Goal: Task Accomplishment & Management: Manage account settings

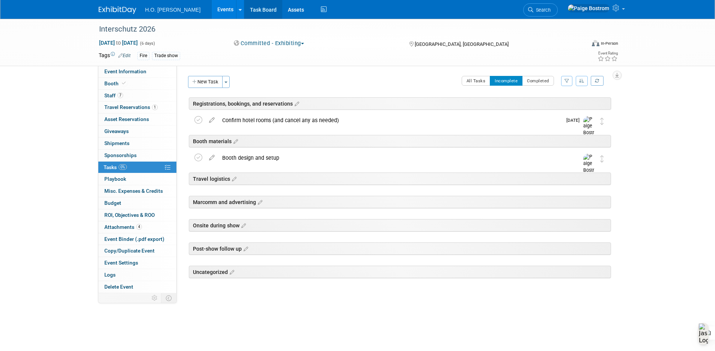
click at [244, 9] on link "Task Board" at bounding box center [263, 9] width 38 height 19
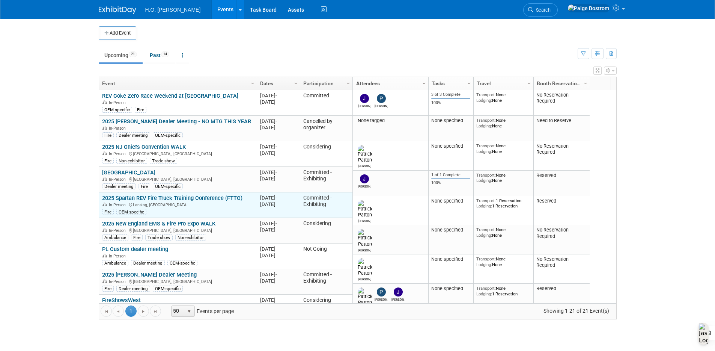
click at [225, 198] on link "2025 Spartan REV Fire Truck Training Conference (FTTC)" at bounding box center [172, 198] width 140 height 7
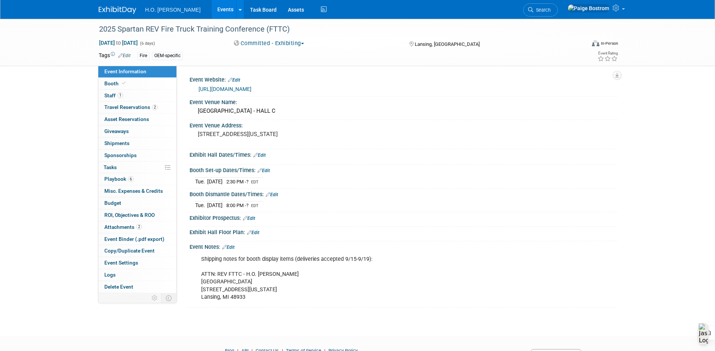
click at [252, 88] on link "[URL][DOMAIN_NAME]" at bounding box center [225, 89] width 53 height 6
click at [254, 220] on link "Edit" at bounding box center [249, 218] width 12 height 5
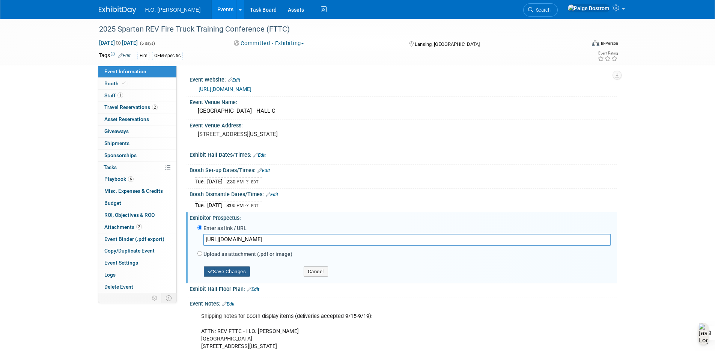
type input "https://revgroup.com/wp-content/uploads/2025/05/2025_FTTC_Booklet_050625.pdf"
click at [226, 273] on button "Save Changes" at bounding box center [227, 271] width 47 height 11
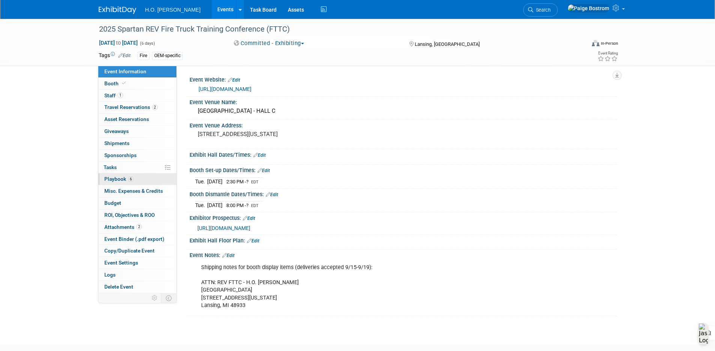
click at [121, 176] on span "Playbook 6" at bounding box center [118, 179] width 29 height 6
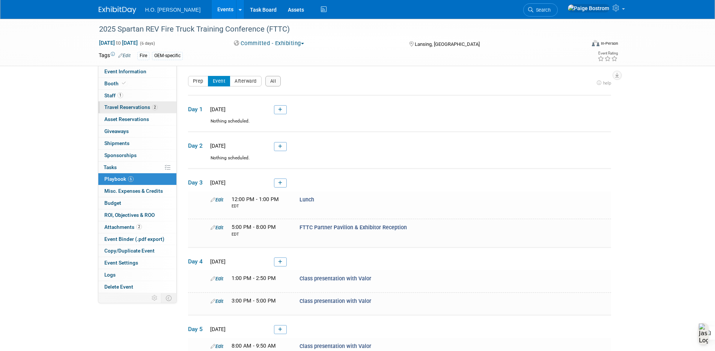
click at [148, 109] on span "Travel Reservations 2" at bounding box center [130, 107] width 53 height 6
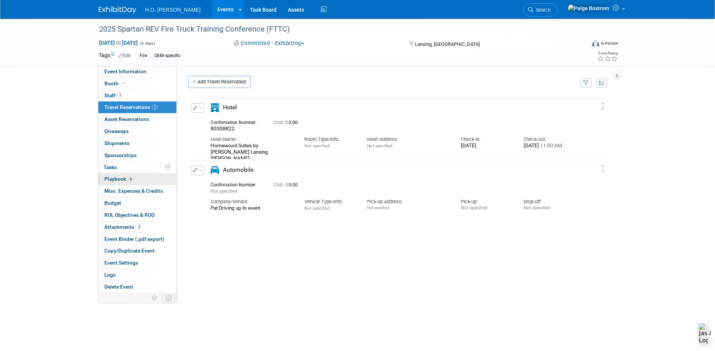
click at [121, 179] on span "Playbook 6" at bounding box center [118, 179] width 29 height 6
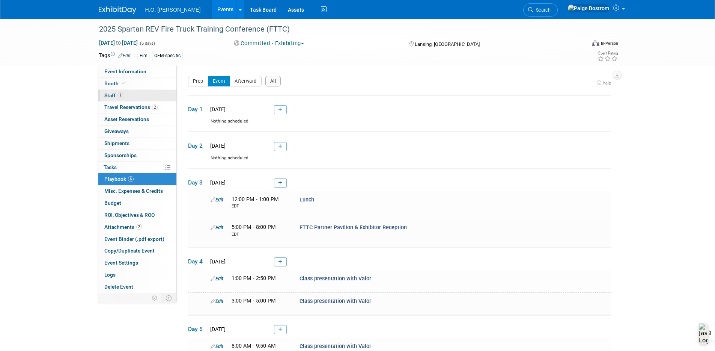
click at [136, 95] on link "1 Staff 1" at bounding box center [137, 96] width 78 height 12
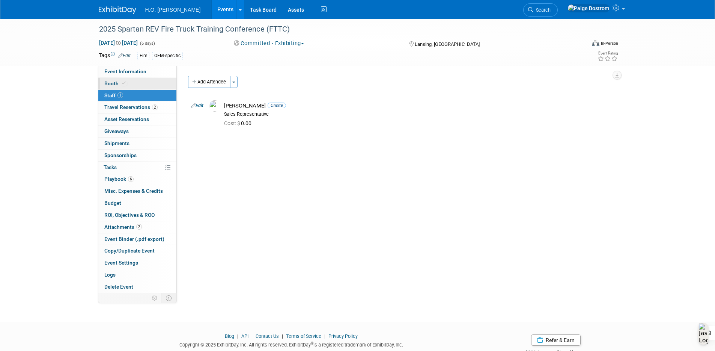
click at [118, 87] on link "Booth" at bounding box center [137, 84] width 78 height 12
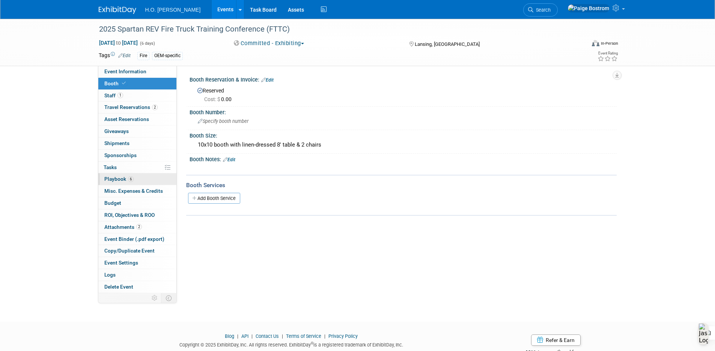
click at [145, 174] on link "6 Playbook 6" at bounding box center [137, 179] width 78 height 12
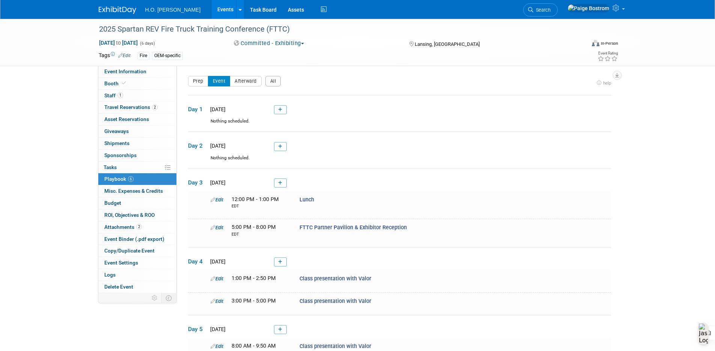
click at [212, 13] on link "Events" at bounding box center [225, 9] width 27 height 19
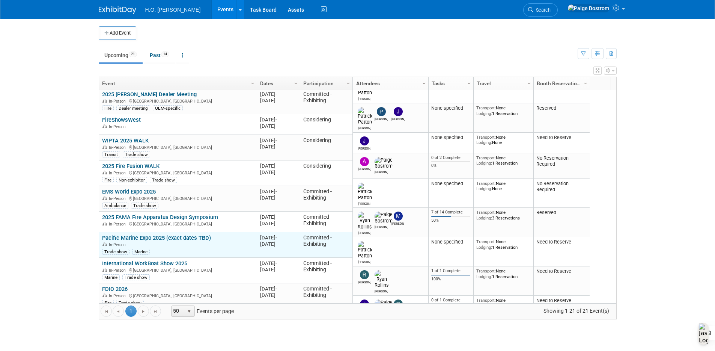
scroll to position [225, 0]
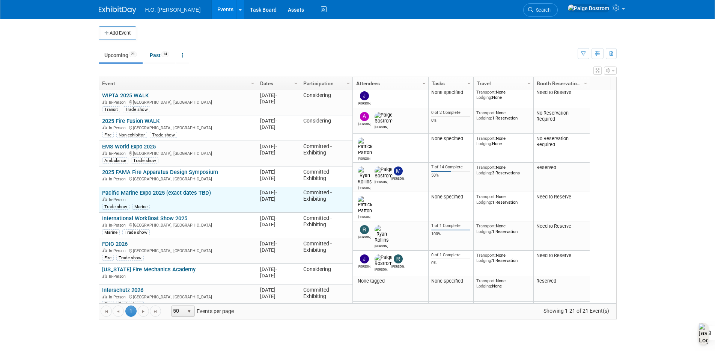
click at [179, 193] on link "Pacific Marine Expo 2025 (exact dates TBD)" at bounding box center [156, 192] width 109 height 7
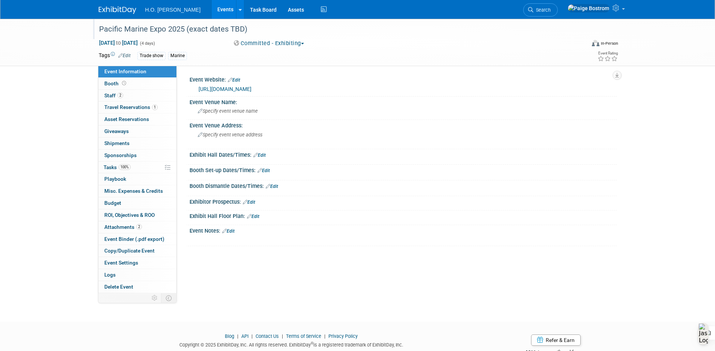
click at [197, 30] on div "Pacific Marine Expo 2025 (exact dates TBD)" at bounding box center [336, 30] width 478 height 14
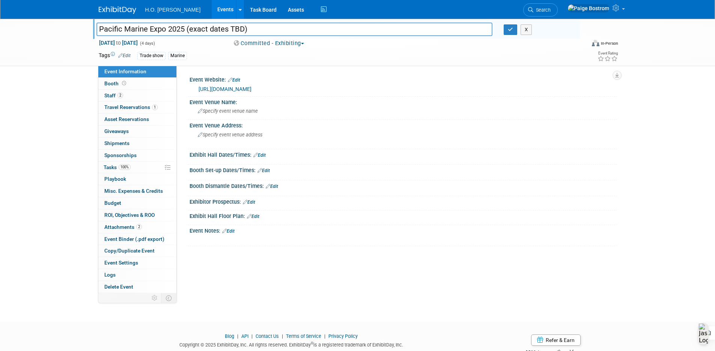
drag, startPoint x: 186, startPoint y: 29, endPoint x: 308, endPoint y: 31, distance: 121.7
click at [308, 31] on input "Pacific Marine Expo 2025 (exact dates TBD)" at bounding box center [295, 29] width 397 height 13
type input "Pacific Marine Expo 2025"
click at [509, 29] on icon "button" at bounding box center [510, 29] width 5 height 5
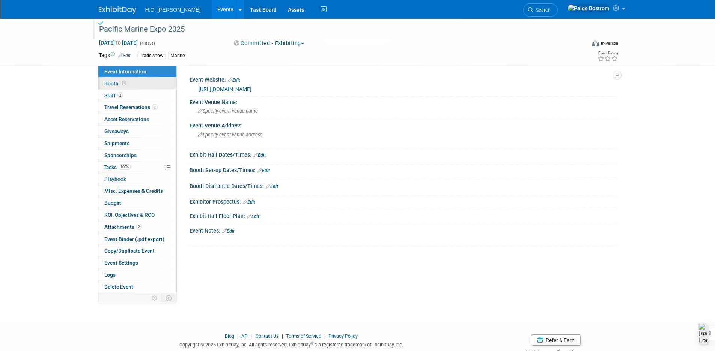
click at [140, 87] on link "Booth" at bounding box center [137, 84] width 78 height 12
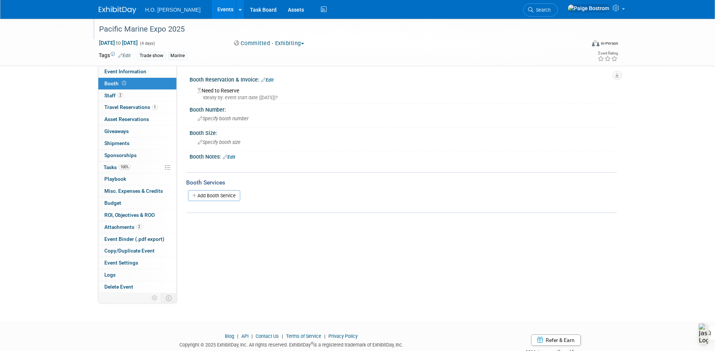
click at [276, 80] on div "Booth Reservation & Invoice: Edit" at bounding box center [403, 79] width 427 height 10
click at [274, 79] on link "Edit" at bounding box center [267, 79] width 12 height 5
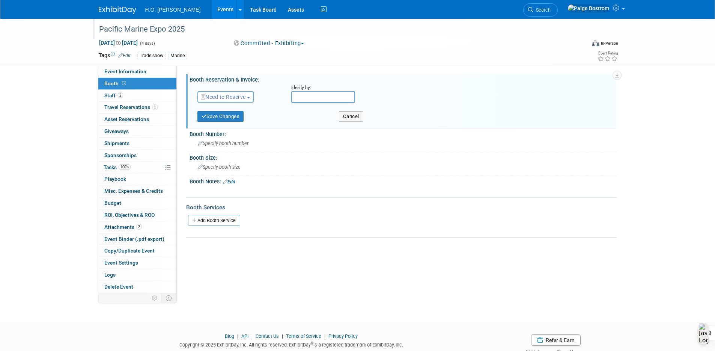
click at [234, 98] on span "Need to Reserve" at bounding box center [223, 97] width 45 height 6
click at [240, 117] on link "Reserved" at bounding box center [238, 120] width 80 height 11
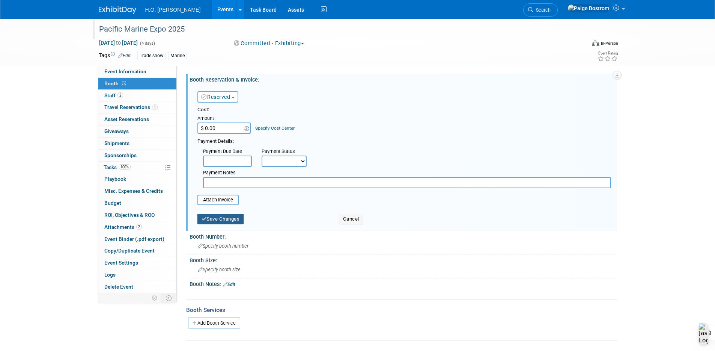
click at [233, 221] on button "Save Changes" at bounding box center [221, 219] width 47 height 11
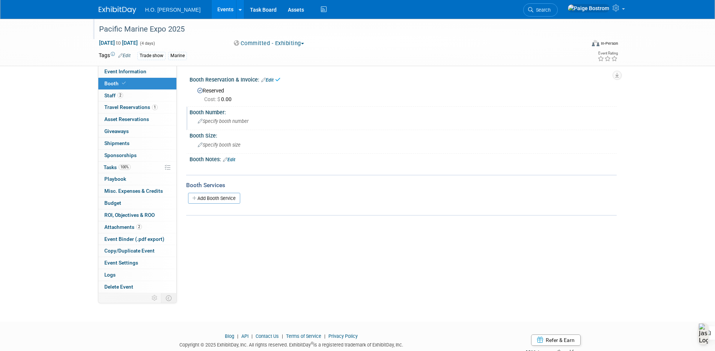
click at [227, 120] on span "Specify booth number" at bounding box center [223, 121] width 51 height 6
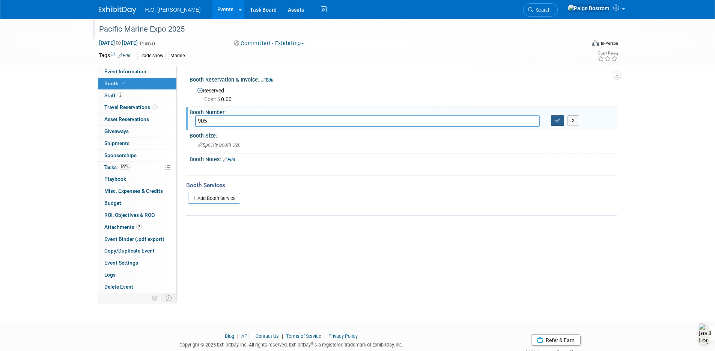
type input "905"
click at [555, 123] on button "button" at bounding box center [558, 120] width 14 height 11
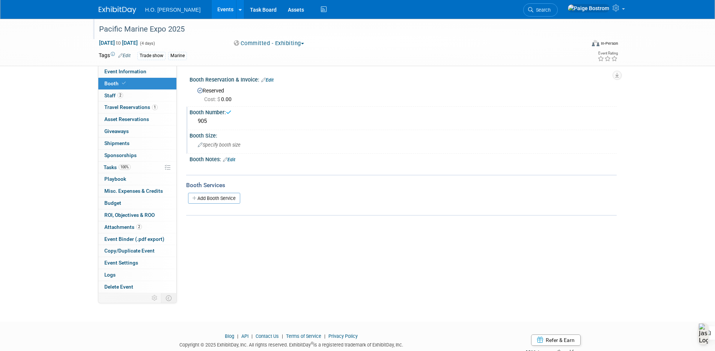
click at [229, 147] on span "Specify booth size" at bounding box center [219, 145] width 43 height 6
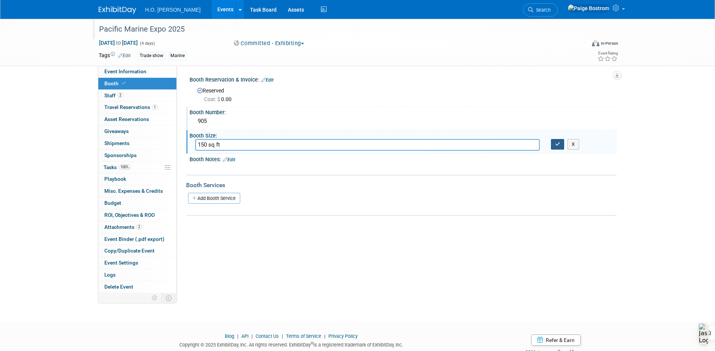
type input "150 sq ft"
click at [560, 142] on icon "button" at bounding box center [557, 144] width 5 height 5
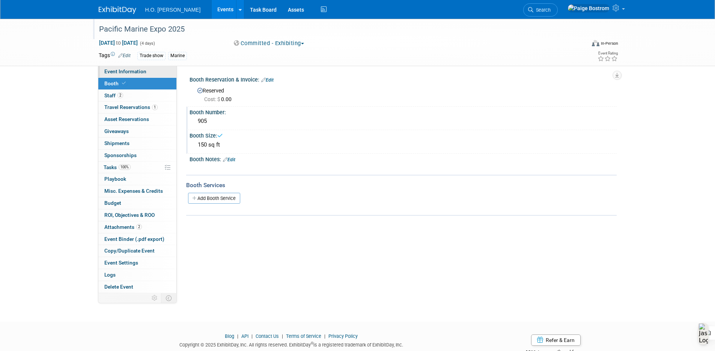
click at [112, 75] on link "Event Information" at bounding box center [137, 72] width 78 height 12
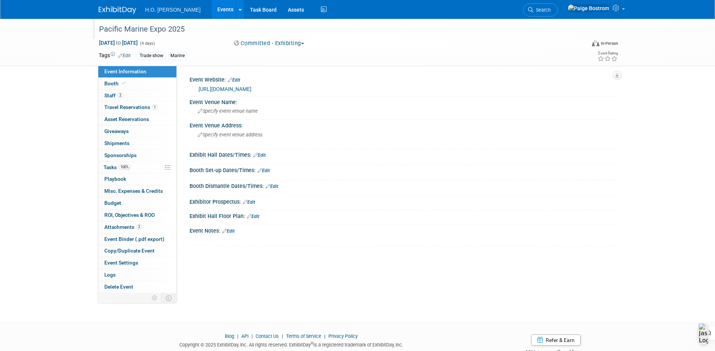
click at [232, 231] on link "Edit" at bounding box center [228, 230] width 12 height 5
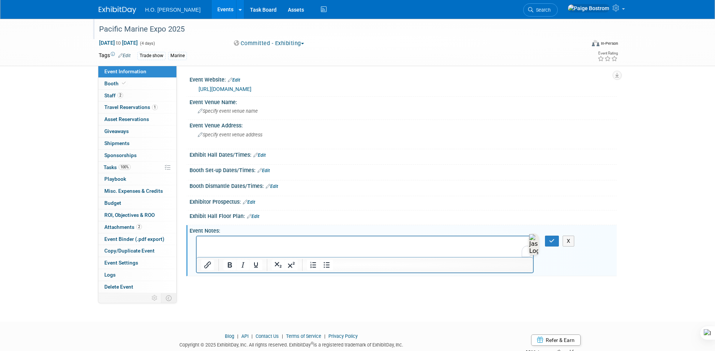
click at [226, 247] on html at bounding box center [364, 241] width 337 height 11
click at [557, 242] on button "button" at bounding box center [552, 240] width 14 height 11
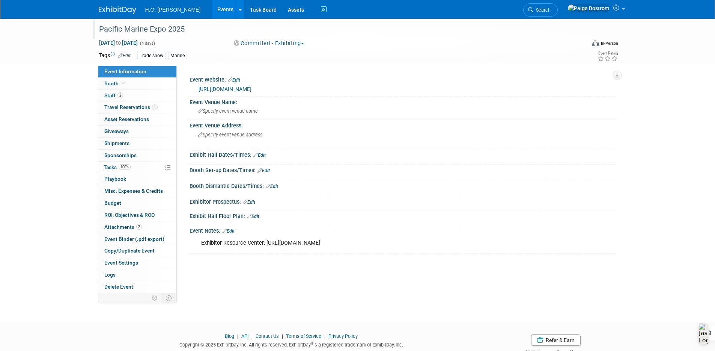
click at [212, 8] on link "Events" at bounding box center [225, 9] width 27 height 19
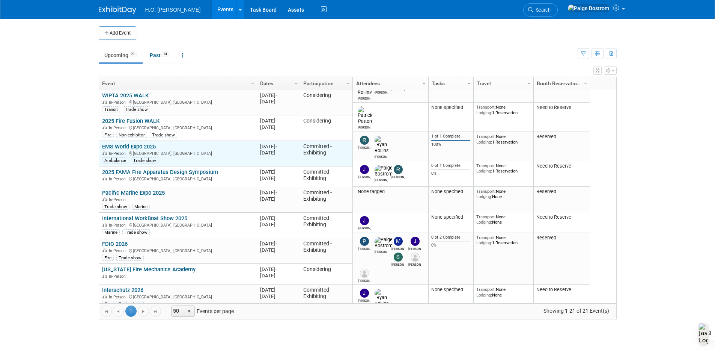
scroll to position [315, 0]
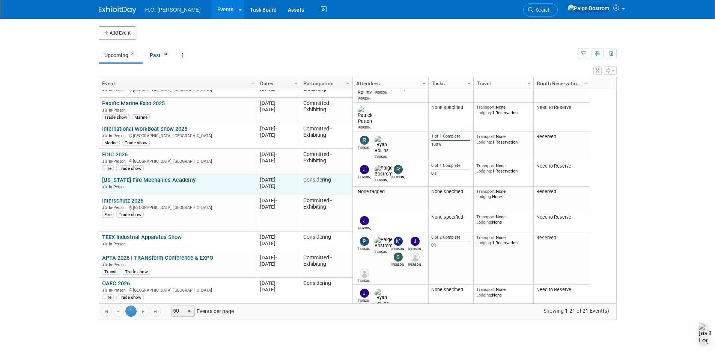
click at [159, 177] on link "[US_STATE] Fire Mechanics Academy" at bounding box center [149, 179] width 94 height 7
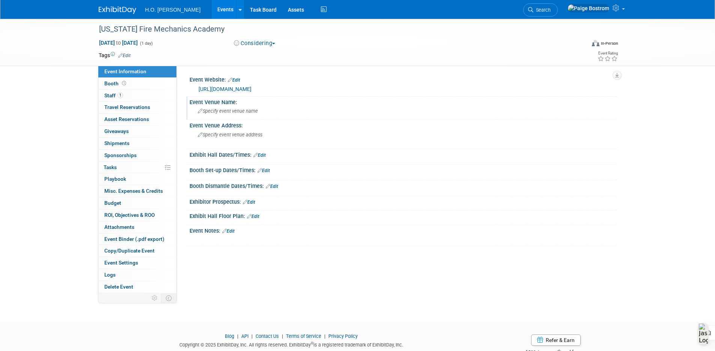
click at [222, 110] on span "Specify event venue name" at bounding box center [228, 111] width 60 height 6
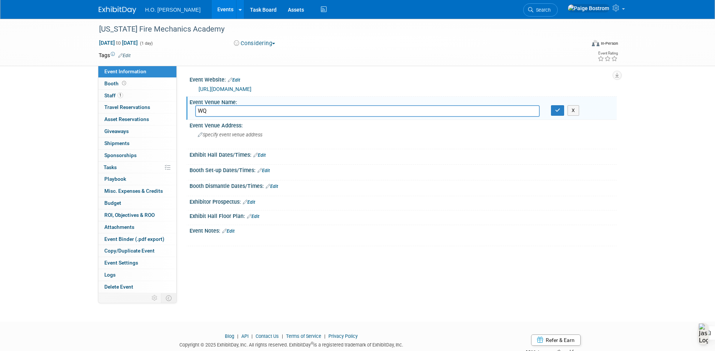
type input "W"
type input "[GEOGRAPHIC_DATA][PERSON_NAME]"
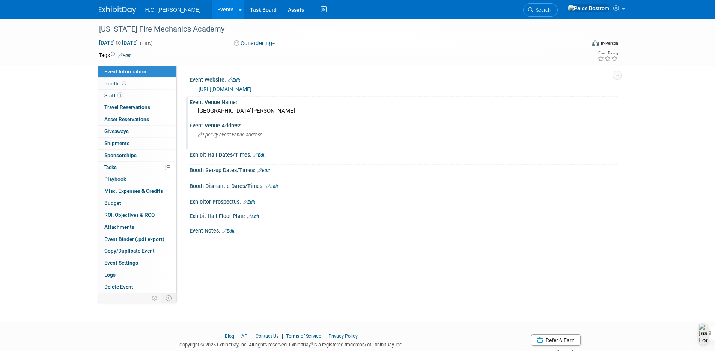
click at [264, 137] on div "Specify event venue address" at bounding box center [278, 137] width 167 height 17
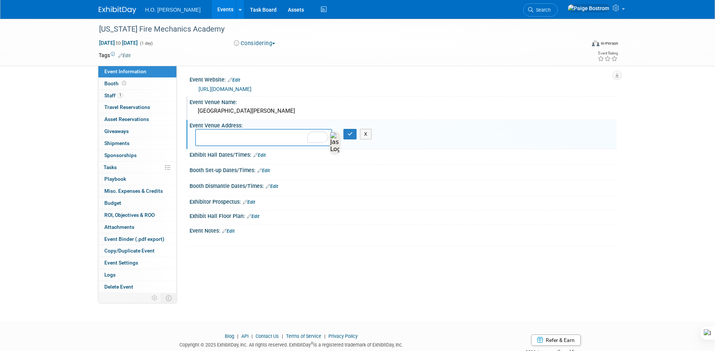
paste textarea "[STREET_ADDRESS]"
click at [242, 134] on textarea "11211 Point E Dr, Rancho Cordova, CA 95742" at bounding box center [263, 137] width 137 height 17
type textarea "[STREET_ADDRESS]"
click at [350, 133] on icon "button" at bounding box center [350, 133] width 5 height 5
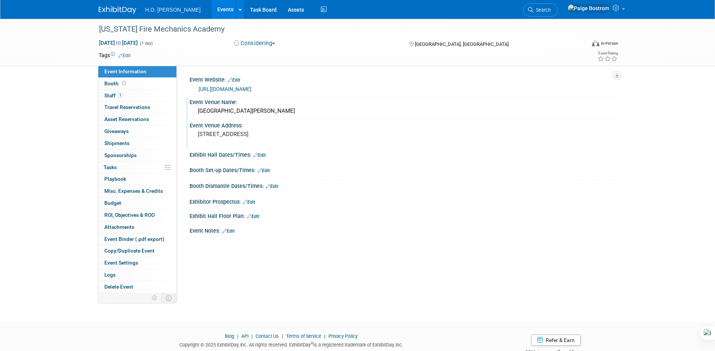
click at [266, 154] on link "Edit" at bounding box center [259, 154] width 12 height 5
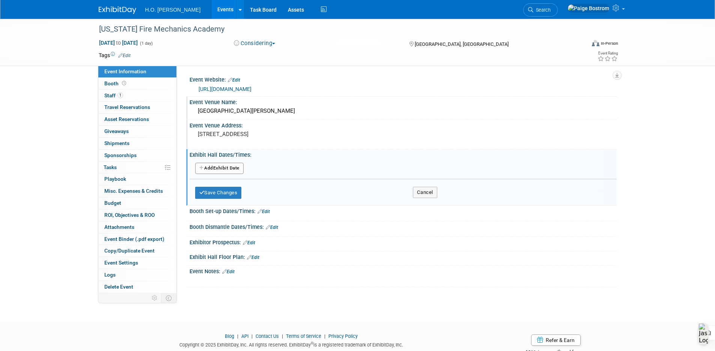
click at [231, 167] on button "Add Another Exhibit Date" at bounding box center [219, 168] width 48 height 11
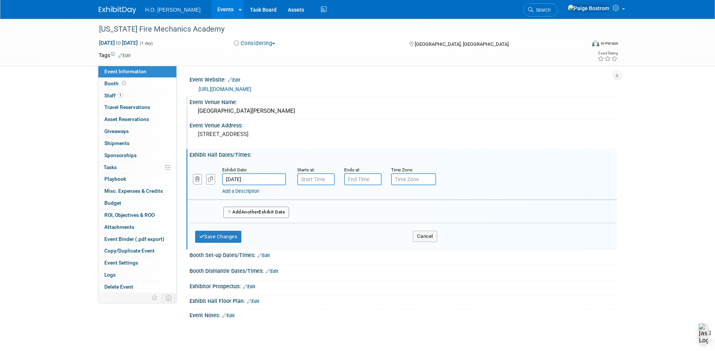
click at [335, 181] on div "Starts at:" at bounding box center [315, 176] width 47 height 20
click at [322, 180] on input "7:00 AM" at bounding box center [316, 179] width 38 height 12
click at [320, 203] on span at bounding box center [314, 197] width 13 height 13
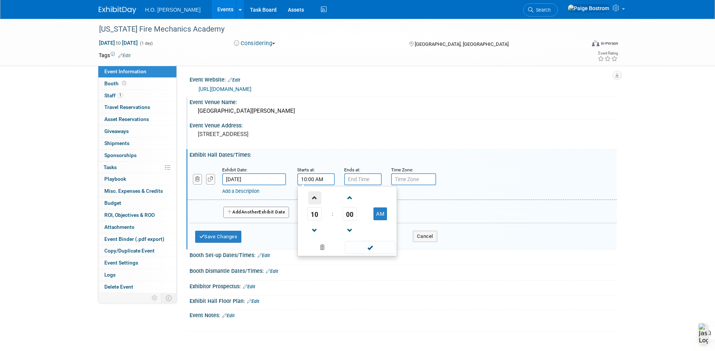
click at [319, 202] on span at bounding box center [314, 197] width 13 height 13
click at [318, 201] on span at bounding box center [314, 197] width 13 height 13
type input "12:00 PM"
click at [371, 245] on span at bounding box center [370, 247] width 51 height 13
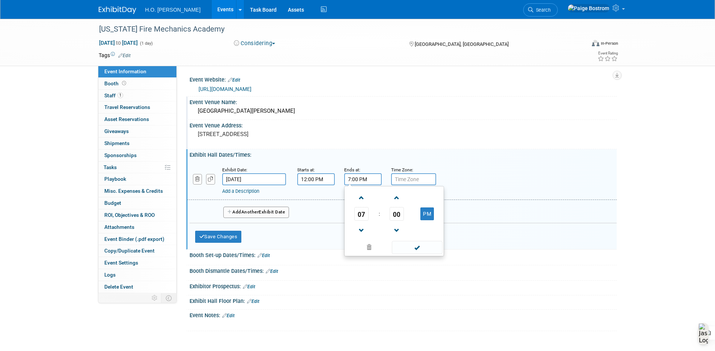
click at [367, 183] on input "7:00 PM" at bounding box center [363, 179] width 38 height 12
click at [362, 228] on span at bounding box center [361, 230] width 13 height 13
type input "6:00 PM"
drag, startPoint x: 414, startPoint y: 249, endPoint x: 422, endPoint y: 226, distance: 25.1
click at [414, 249] on span at bounding box center [417, 247] width 51 height 13
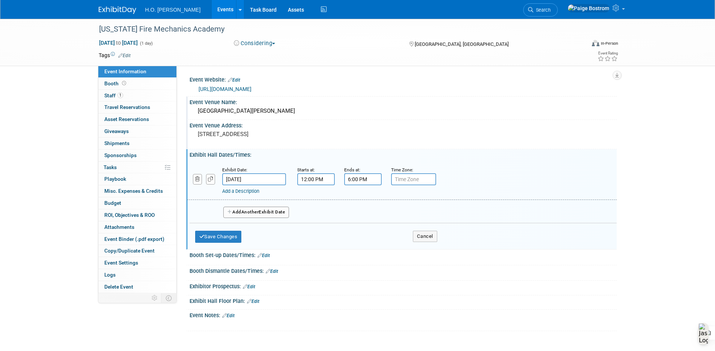
click at [421, 178] on input "text" at bounding box center [413, 179] width 45 height 12
type input "Pacific"
click at [232, 236] on button "Save Changes" at bounding box center [218, 237] width 47 height 12
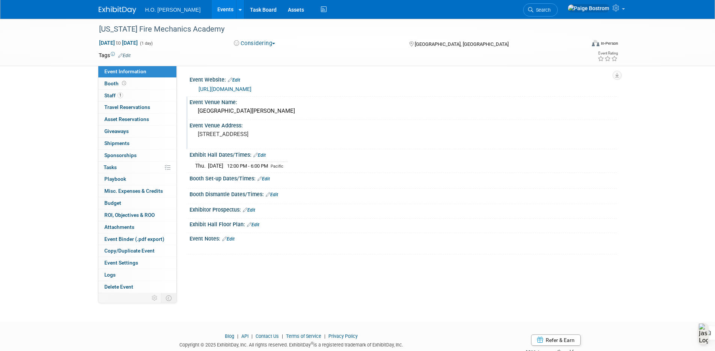
click at [268, 179] on link "Edit" at bounding box center [264, 178] width 12 height 5
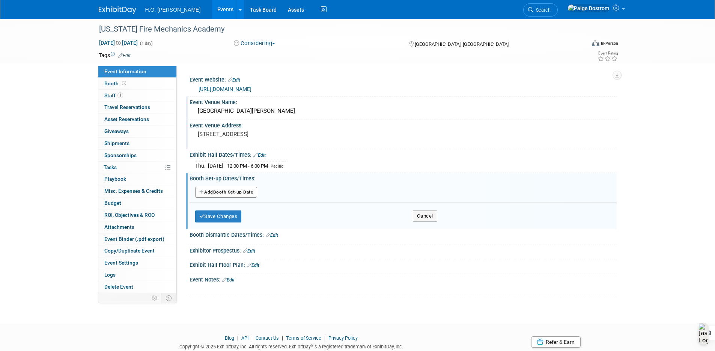
click at [236, 193] on button "Add Another Booth Set-up Date" at bounding box center [226, 192] width 62 height 11
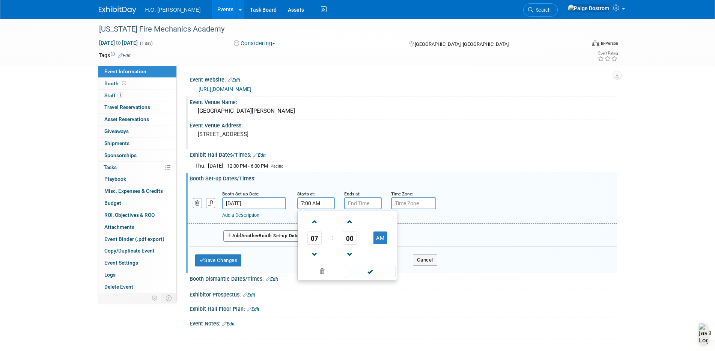
click at [311, 207] on input "7:00 AM" at bounding box center [316, 203] width 38 height 12
click at [315, 224] on span at bounding box center [314, 221] width 13 height 13
type input "8:00 AM"
click at [366, 273] on span at bounding box center [370, 271] width 51 height 13
click at [411, 208] on input "text" at bounding box center [413, 203] width 45 height 12
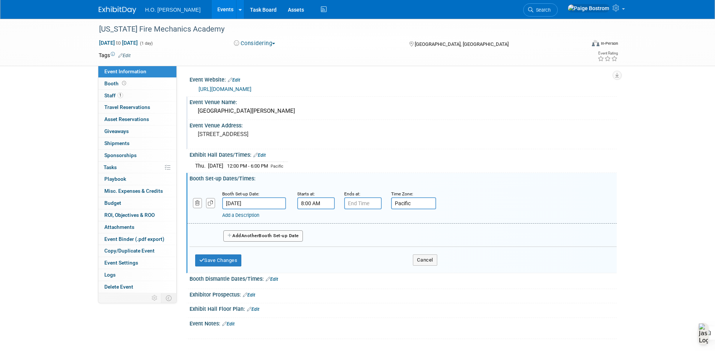
type input "Pacific"
click at [235, 267] on div "Save Changes Cancel" at bounding box center [316, 258] width 242 height 23
click at [235, 265] on button "Save Changes" at bounding box center [218, 260] width 47 height 12
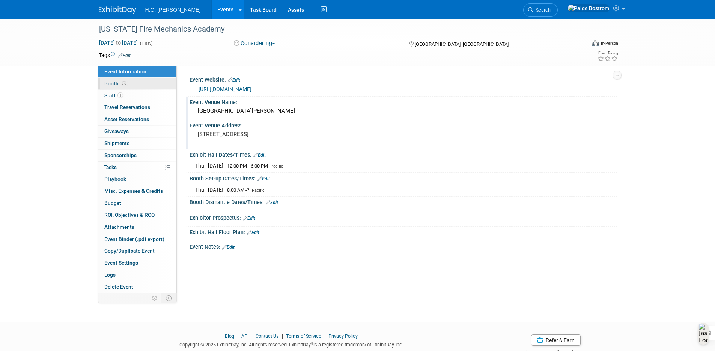
click at [136, 80] on link "Booth" at bounding box center [137, 84] width 78 height 12
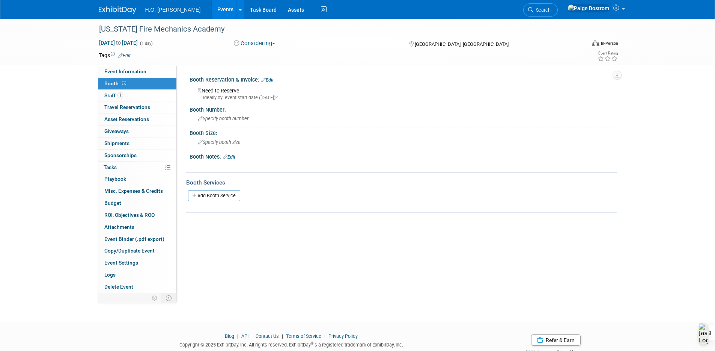
click at [234, 97] on div "Ideally by: event start date (Thu. May 7, 2026)?" at bounding box center [405, 97] width 414 height 7
click at [274, 80] on link "Edit" at bounding box center [267, 79] width 12 height 5
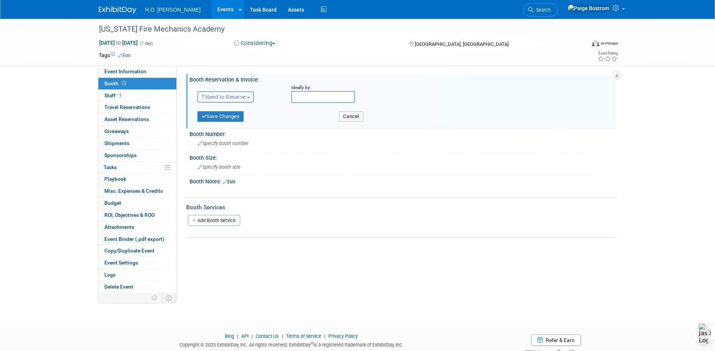
click at [231, 98] on span "Need to Reserve" at bounding box center [223, 97] width 45 height 6
click at [246, 96] on span "Need to Reserve" at bounding box center [223, 97] width 45 height 6
click at [367, 280] on div "Event Website: Edit https://cafiremech.com/c-e-e-s-equipment-show/ Event Venue …" at bounding box center [397, 179] width 440 height 227
click at [223, 161] on div "Specify booth size" at bounding box center [403, 167] width 416 height 12
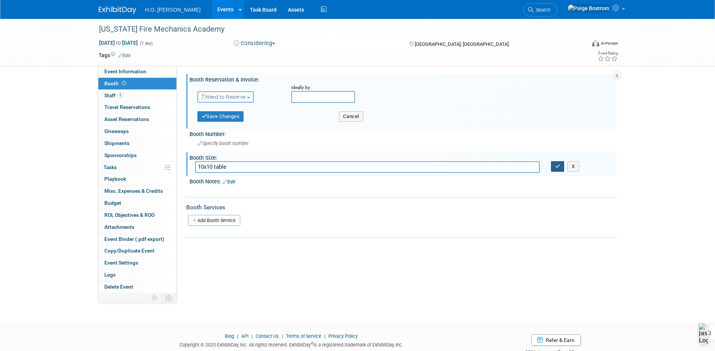
type input "10x10 table"
click at [562, 168] on button "button" at bounding box center [558, 166] width 14 height 11
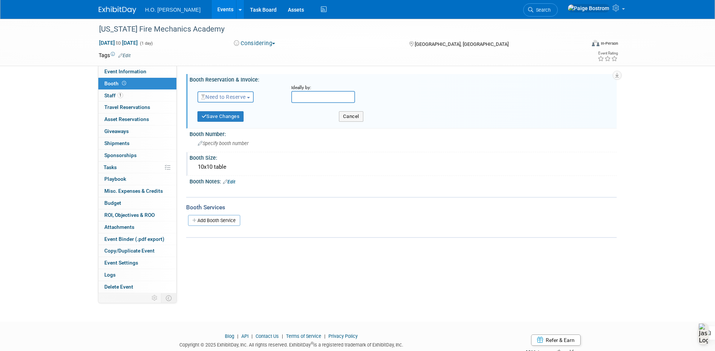
click at [235, 179] on link "Edit" at bounding box center [229, 181] width 12 height 5
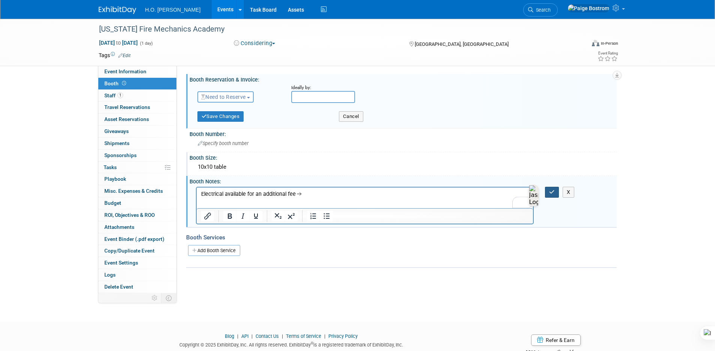
click at [554, 194] on icon "button" at bounding box center [552, 191] width 6 height 5
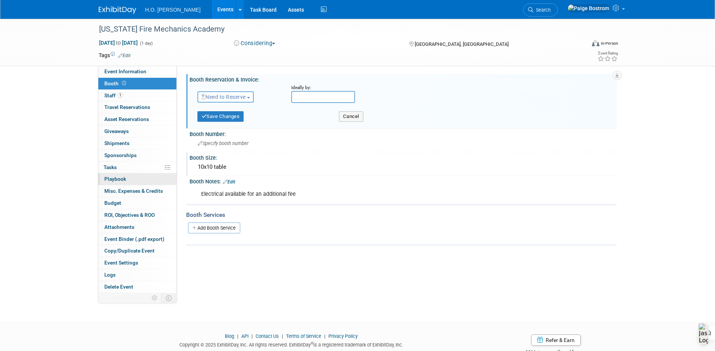
click at [117, 175] on link "0 Playbook 0" at bounding box center [137, 179] width 78 height 12
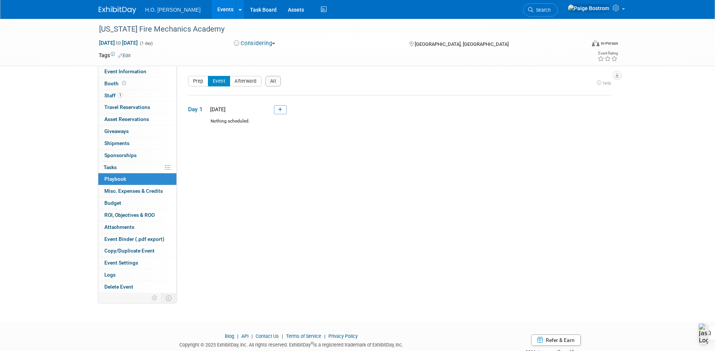
drag, startPoint x: 284, startPoint y: 110, endPoint x: 294, endPoint y: 110, distance: 9.4
click at [284, 110] on link at bounding box center [280, 109] width 13 height 9
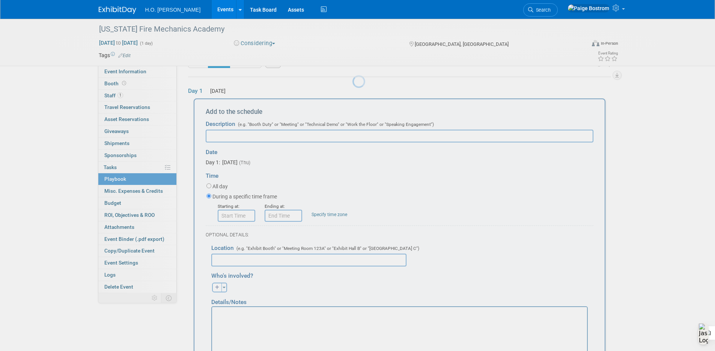
scroll to position [25, 0]
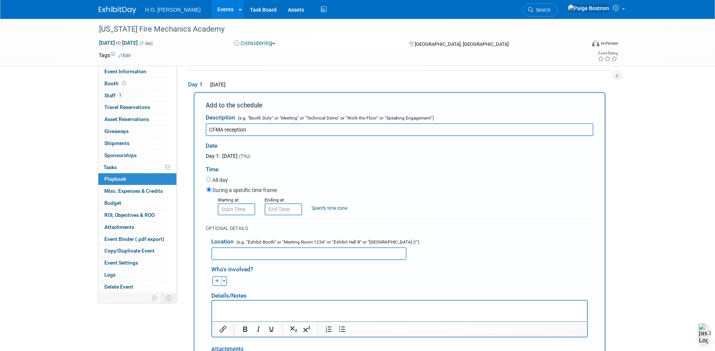
type input "CFMA reception"
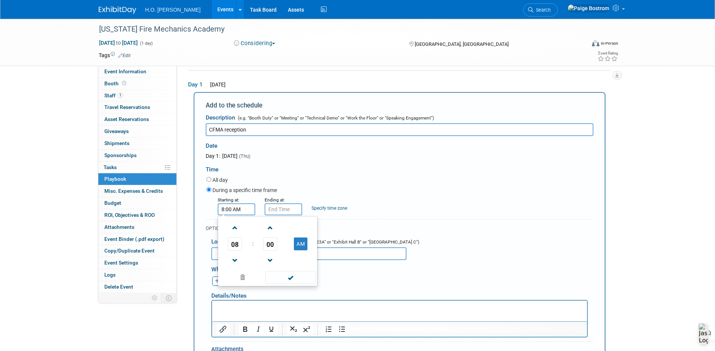
click at [225, 207] on input "8:00 AM" at bounding box center [237, 209] width 38 height 12
click at [238, 259] on span at bounding box center [235, 260] width 13 height 13
click at [305, 246] on button "AM" at bounding box center [301, 243] width 14 height 13
click at [271, 244] on span "00" at bounding box center [270, 244] width 14 height 14
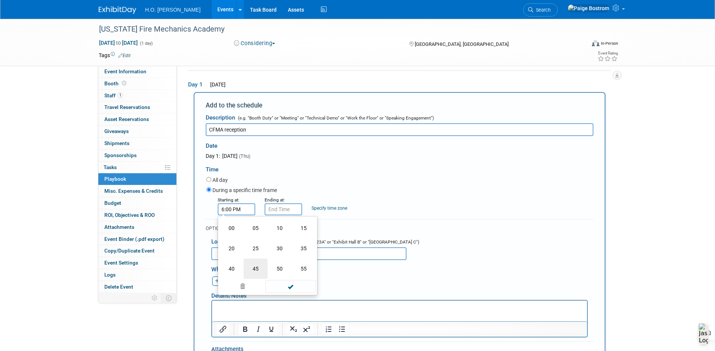
click at [250, 268] on td "45" at bounding box center [256, 268] width 24 height 20
type input "6:45 PM"
click at [386, 199] on div "Starting at: 6:45 PM 06 : 45 PM 12 01 02 03 04 05 06 07 08 09 10 11 00 05 10 15…" at bounding box center [400, 206] width 398 height 20
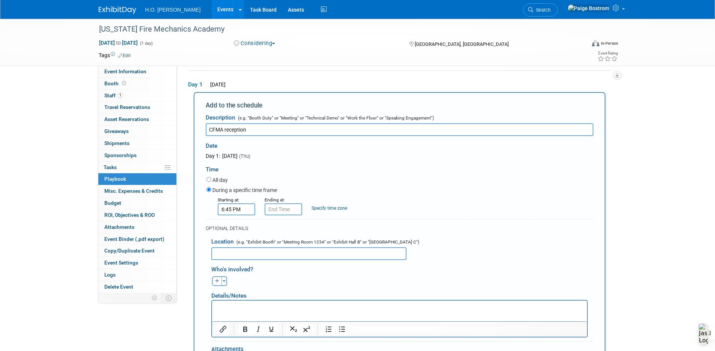
click at [334, 209] on link "Specify time zone" at bounding box center [330, 207] width 36 height 5
type input "Pacific"
click at [360, 196] on div "Starting at: 6:45 PM Ending at: Specify time zone Time zone: Pacific" at bounding box center [400, 206] width 398 height 20
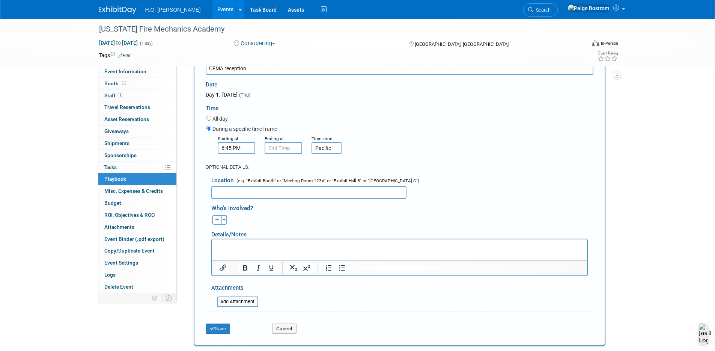
scroll to position [86, 0]
click at [222, 331] on button "Save" at bounding box center [218, 328] width 25 height 11
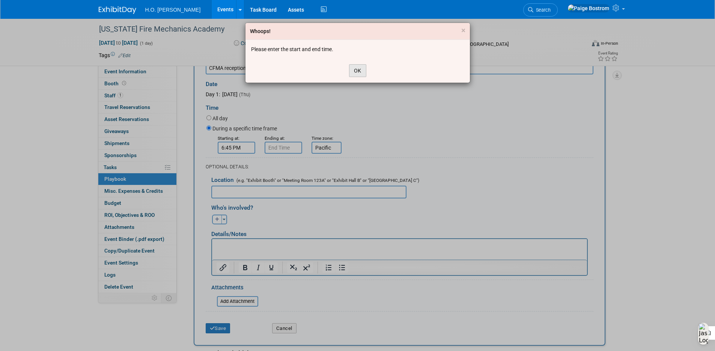
click at [364, 69] on button "OK" at bounding box center [357, 70] width 17 height 13
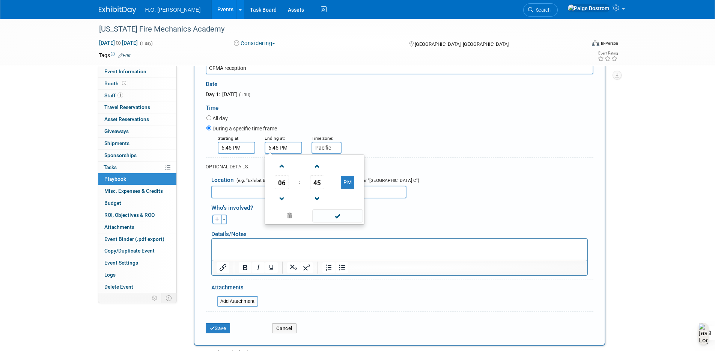
click at [280, 152] on input "6:45 PM" at bounding box center [284, 148] width 38 height 12
click at [285, 167] on span at bounding box center [282, 166] width 13 height 13
type input "7:45 PM"
click at [338, 212] on span at bounding box center [337, 215] width 51 height 13
click at [270, 248] on p "Rich Text Area. Press ALT-0 for help." at bounding box center [399, 245] width 367 height 8
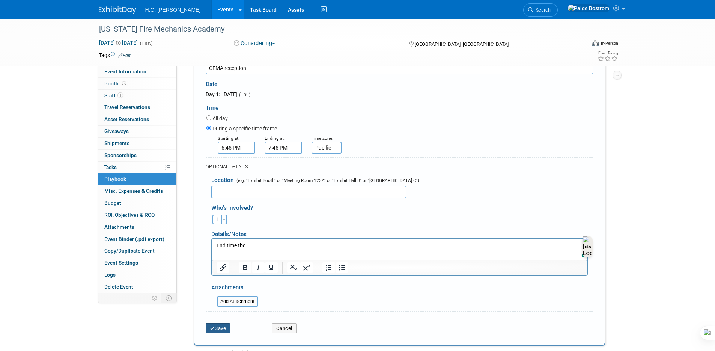
click at [222, 328] on button "Save" at bounding box center [218, 328] width 25 height 11
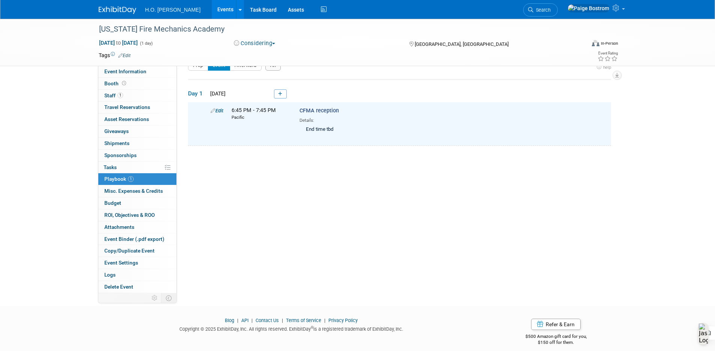
scroll to position [0, 0]
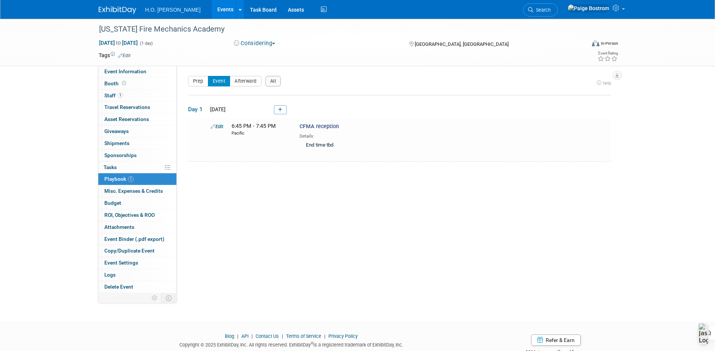
click at [212, 10] on link "Events" at bounding box center [225, 9] width 27 height 19
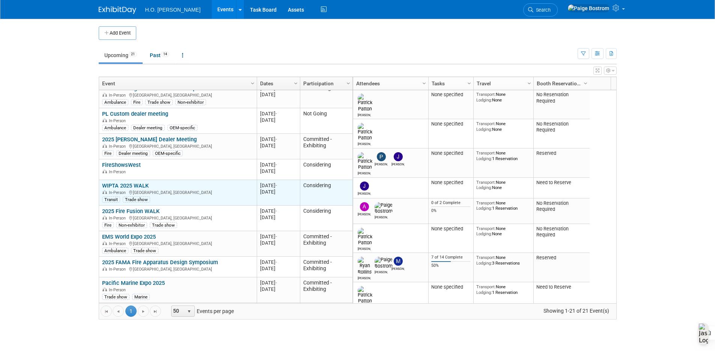
scroll to position [180, 0]
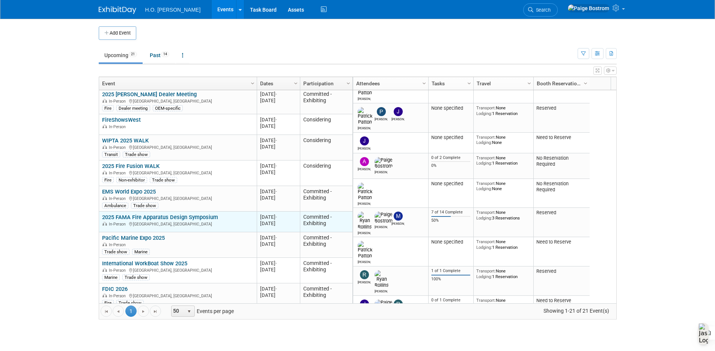
click at [201, 216] on link "2025 FAMA Fire Apparatus Design Symposium" at bounding box center [160, 217] width 116 height 7
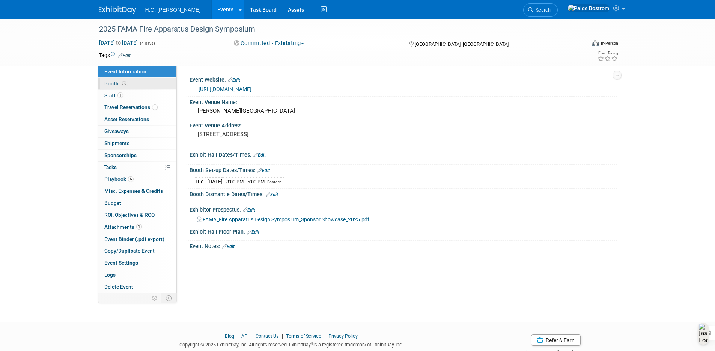
click at [132, 82] on link "Booth" at bounding box center [137, 84] width 78 height 12
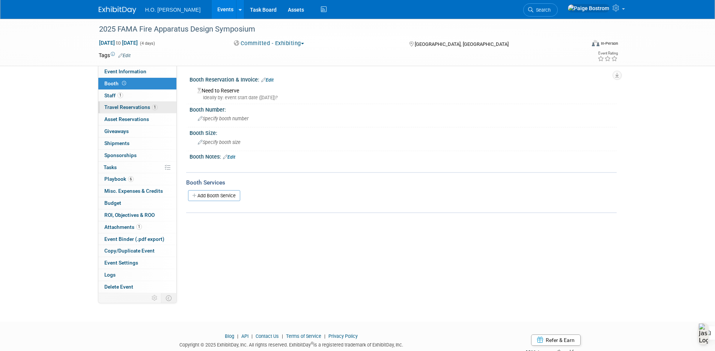
click at [155, 110] on link "1 Travel Reservations 1" at bounding box center [137, 107] width 78 height 12
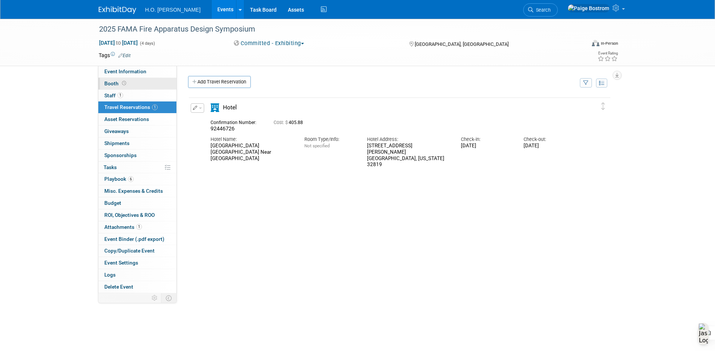
click at [142, 83] on link "Booth" at bounding box center [137, 84] width 78 height 12
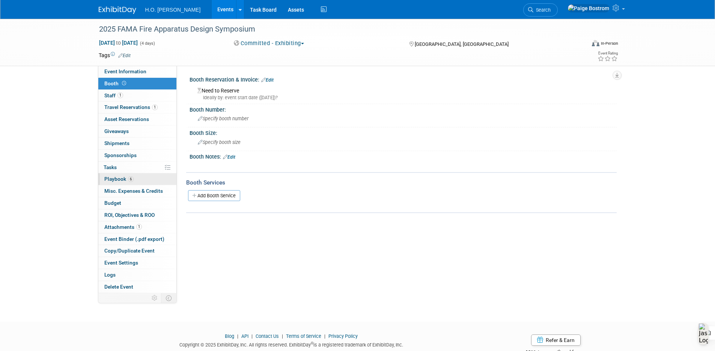
click at [128, 176] on span "6" at bounding box center [131, 179] width 6 height 6
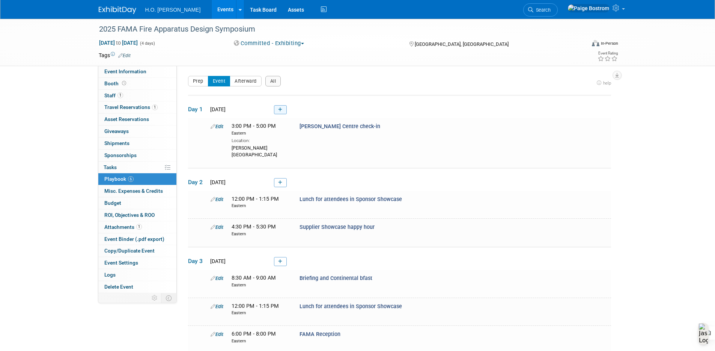
click at [280, 110] on icon at bounding box center [280, 109] width 4 height 5
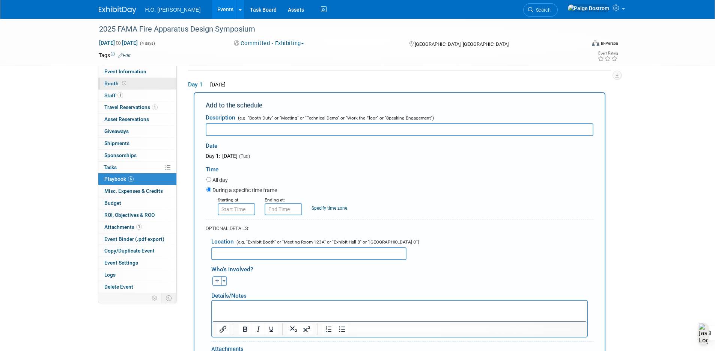
click at [143, 87] on link "Booth" at bounding box center [137, 84] width 78 height 12
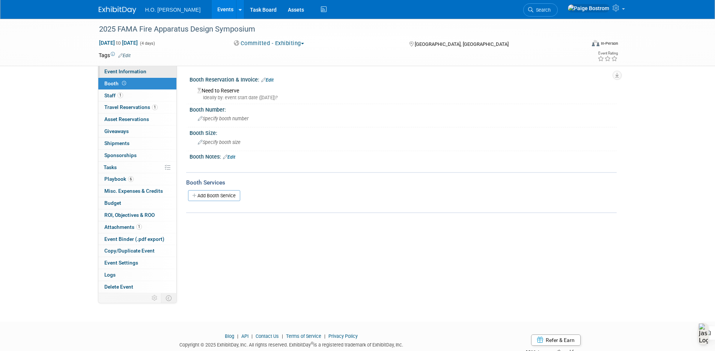
click at [163, 71] on link "Event Information" at bounding box center [137, 72] width 78 height 12
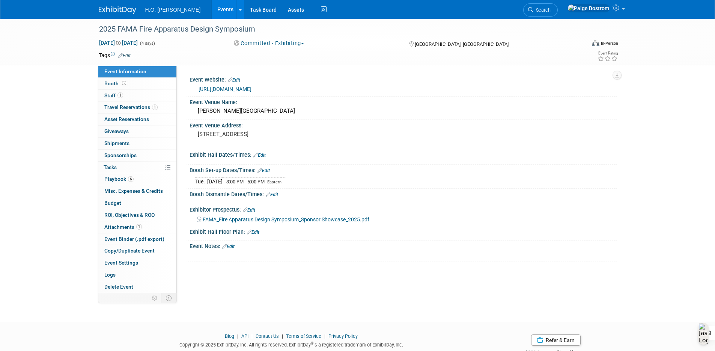
click at [278, 195] on link "Edit" at bounding box center [272, 194] width 12 height 5
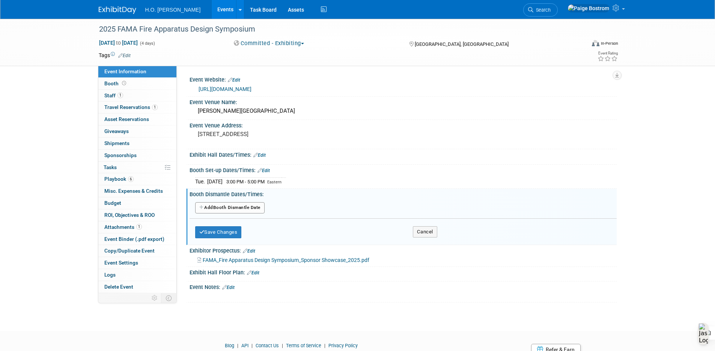
click at [240, 206] on button "Add Another Booth Dismantle Date" at bounding box center [229, 207] width 69 height 11
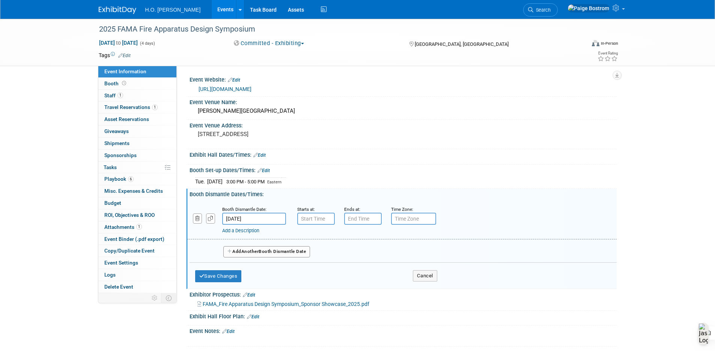
click at [262, 217] on input "Oct 24, 2025" at bounding box center [254, 219] width 64 height 12
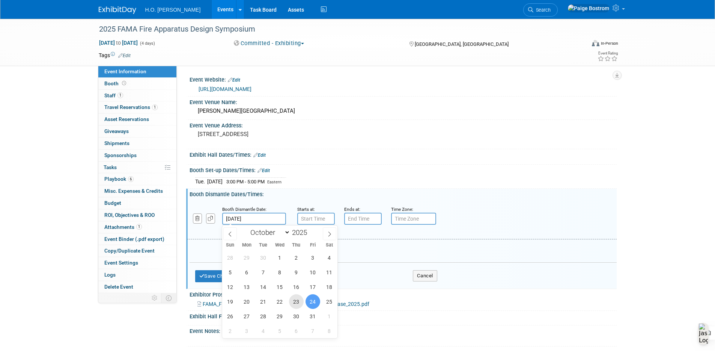
click at [299, 303] on span "23" at bounding box center [296, 301] width 15 height 15
type input "Oct 23, 2025"
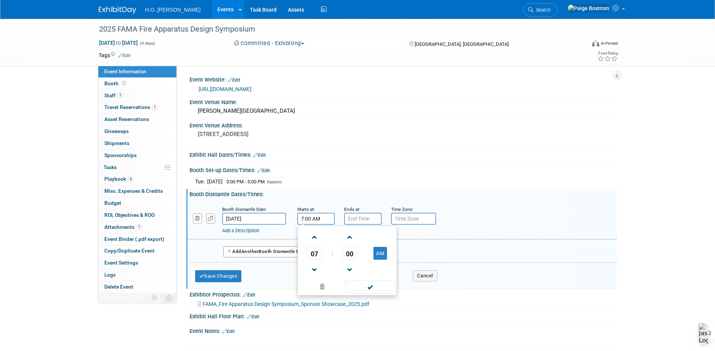
click at [327, 217] on input "7:00 AM" at bounding box center [316, 219] width 38 height 12
click at [317, 258] on span "07" at bounding box center [315, 253] width 14 height 14
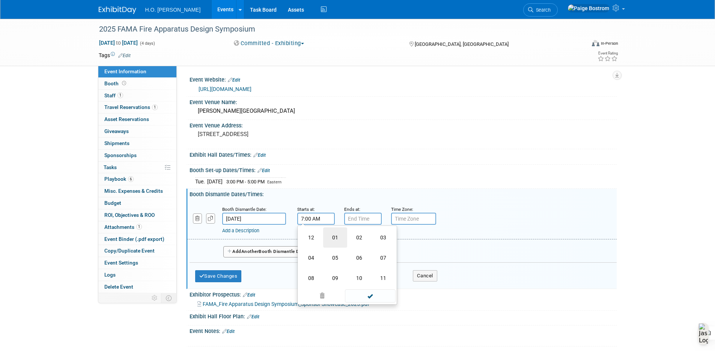
click at [332, 233] on td "01" at bounding box center [335, 237] width 24 height 20
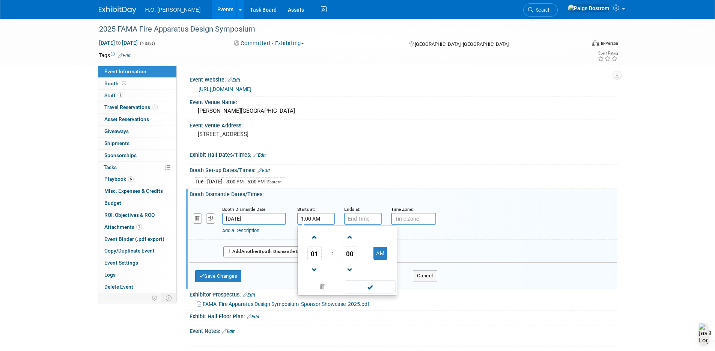
click at [349, 252] on span "00" at bounding box center [350, 253] width 14 height 14
click at [365, 261] on td "30" at bounding box center [359, 257] width 24 height 20
click at [377, 254] on button "AM" at bounding box center [381, 253] width 14 height 13
type input "1:30 PM"
click at [368, 283] on span at bounding box center [370, 286] width 51 height 13
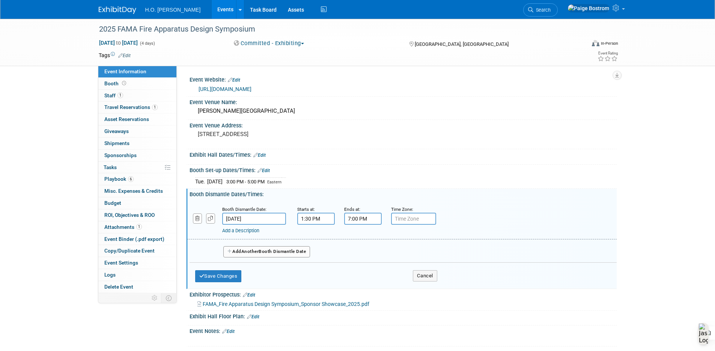
click at [373, 220] on input "7:00 PM" at bounding box center [363, 219] width 38 height 12
click at [366, 255] on span "07" at bounding box center [361, 253] width 14 height 14
click at [428, 232] on td "03" at bounding box center [430, 237] width 24 height 20
click at [395, 251] on span "00" at bounding box center [397, 253] width 14 height 14
click at [410, 259] on td "30" at bounding box center [406, 257] width 24 height 20
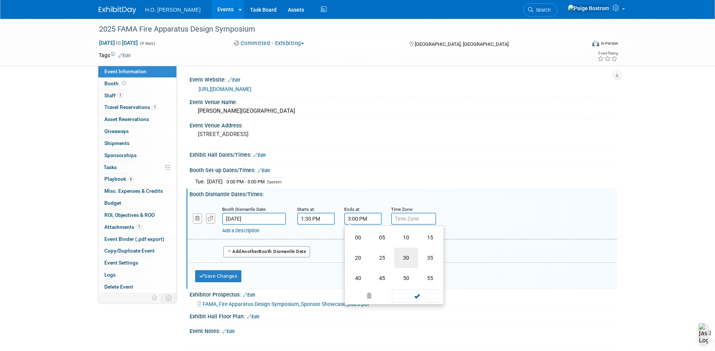
type input "3:30 PM"
click at [417, 286] on span at bounding box center [417, 286] width 51 height 13
click at [424, 223] on input "text" at bounding box center [413, 219] width 45 height 12
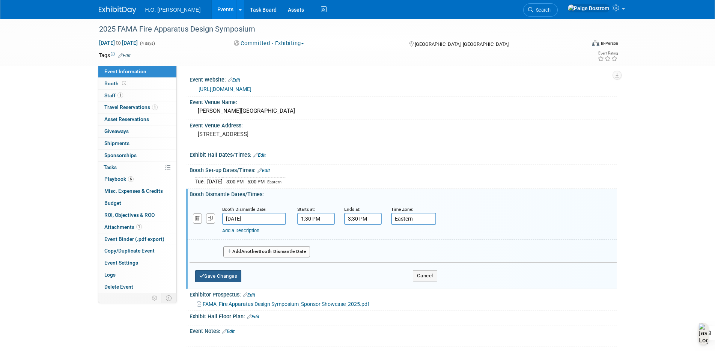
type input "Eastern"
click at [241, 277] on button "Save Changes" at bounding box center [218, 276] width 47 height 12
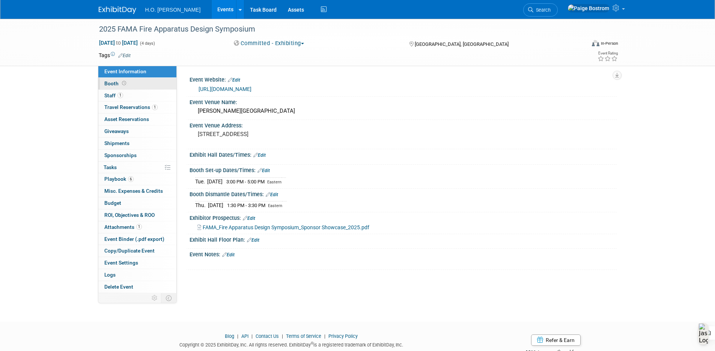
click at [140, 81] on link "Booth" at bounding box center [137, 84] width 78 height 12
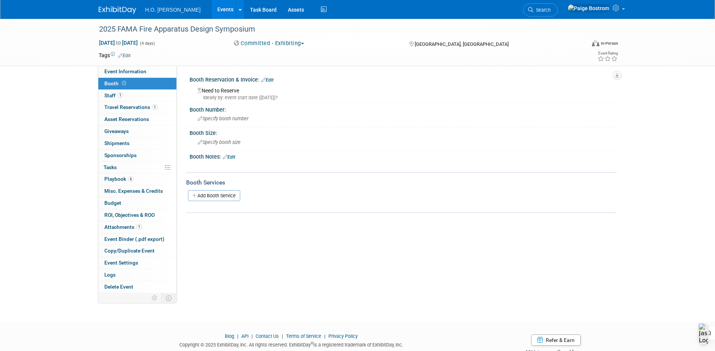
click at [273, 80] on link "Edit" at bounding box center [267, 79] width 12 height 5
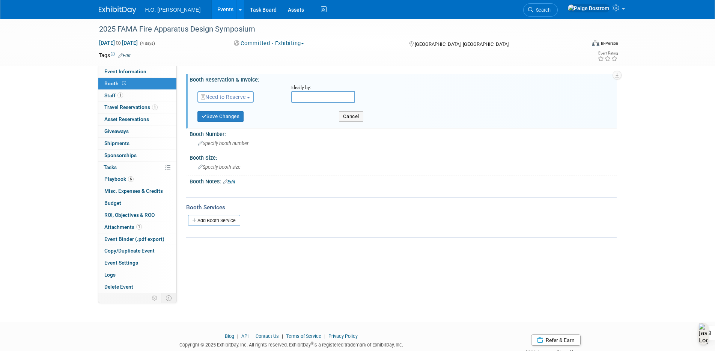
click at [246, 94] on span "Need to Reserve" at bounding box center [223, 97] width 45 height 6
click at [217, 119] on link "Reserved" at bounding box center [238, 120] width 80 height 11
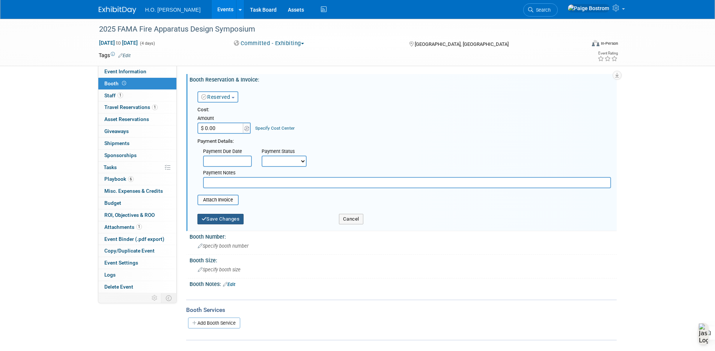
click at [226, 219] on button "Save Changes" at bounding box center [221, 219] width 47 height 11
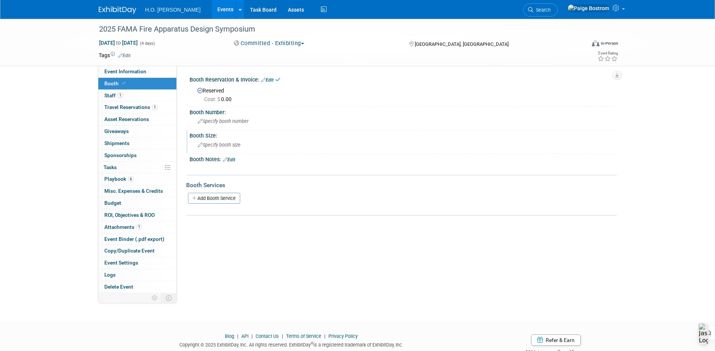
click at [231, 146] on span "Specify booth size" at bounding box center [219, 145] width 43 height 6
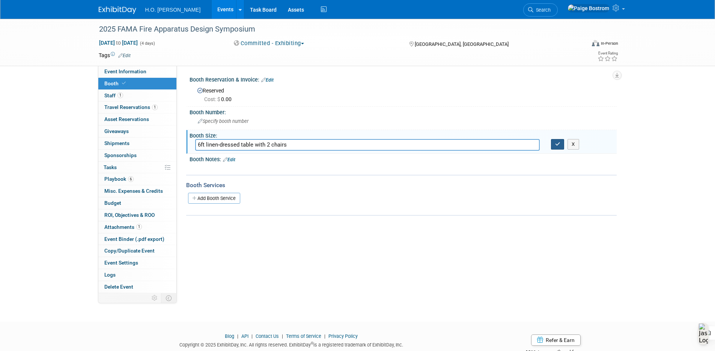
type input "6ft linen-dressed table with 2 chairs"
click at [560, 143] on icon "button" at bounding box center [557, 144] width 5 height 5
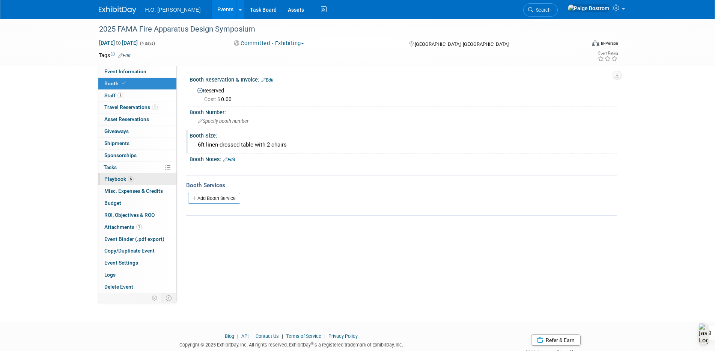
click at [140, 181] on link "6 Playbook 6" at bounding box center [137, 179] width 78 height 12
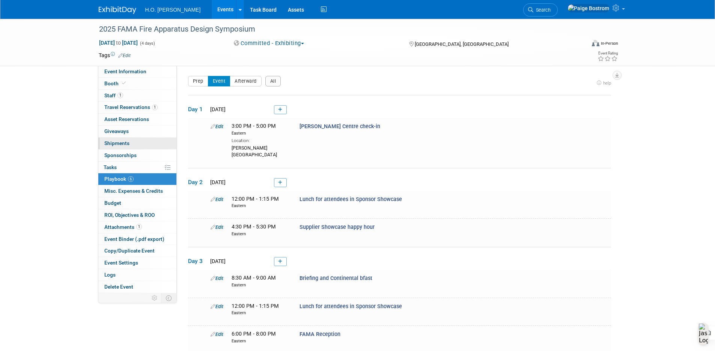
click at [154, 143] on link "0 Shipments 0" at bounding box center [137, 143] width 78 height 12
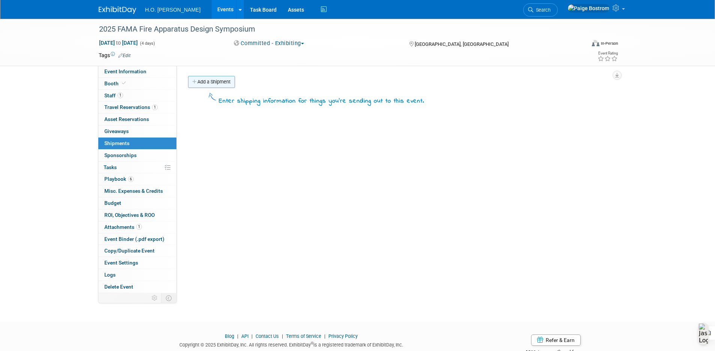
click at [205, 82] on link "Add a Shipment" at bounding box center [211, 82] width 47 height 12
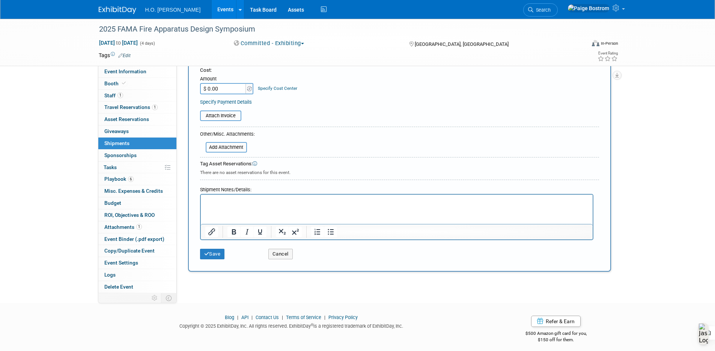
scroll to position [153, 0]
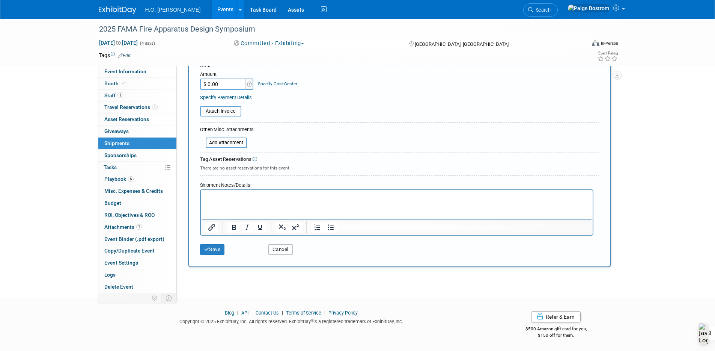
click at [281, 252] on button "Cancel" at bounding box center [280, 249] width 24 height 11
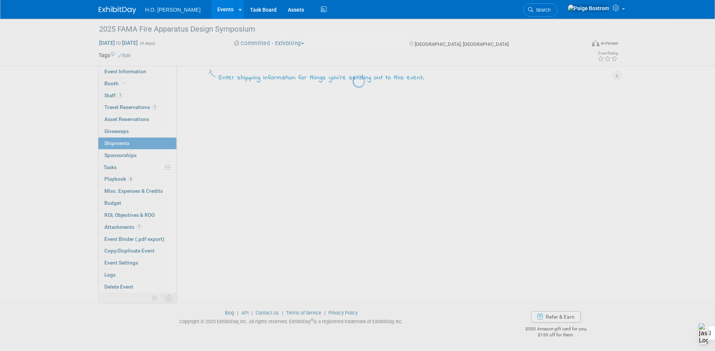
scroll to position [0, 0]
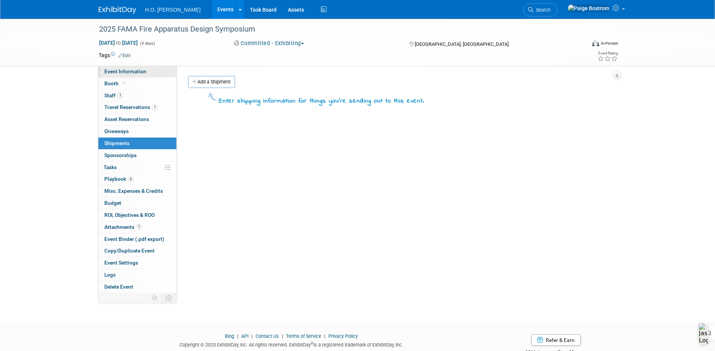
click at [156, 75] on link "Event Information" at bounding box center [137, 72] width 78 height 12
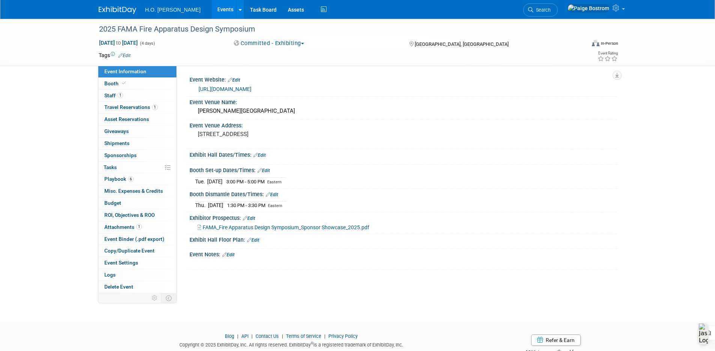
click at [229, 254] on link "Edit" at bounding box center [228, 254] width 12 height 5
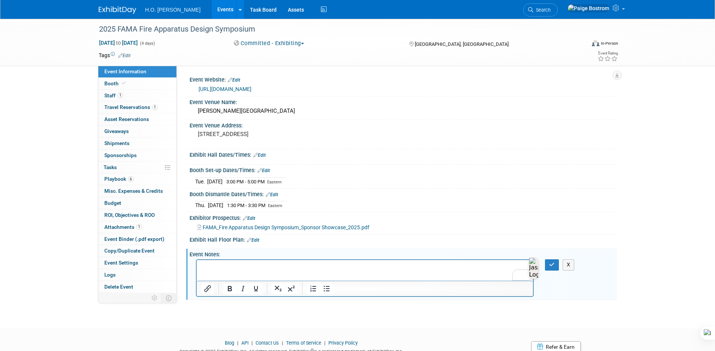
paste body "To enrich screen reader interactions, please activate Accessibility in Grammarl…"
click at [554, 264] on icon "button" at bounding box center [552, 264] width 6 height 5
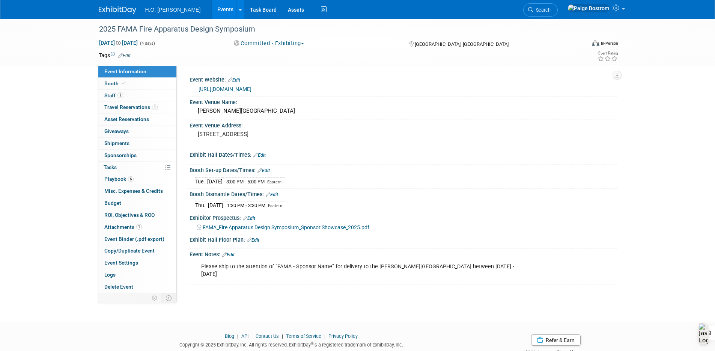
click at [263, 155] on link "Edit" at bounding box center [259, 154] width 12 height 5
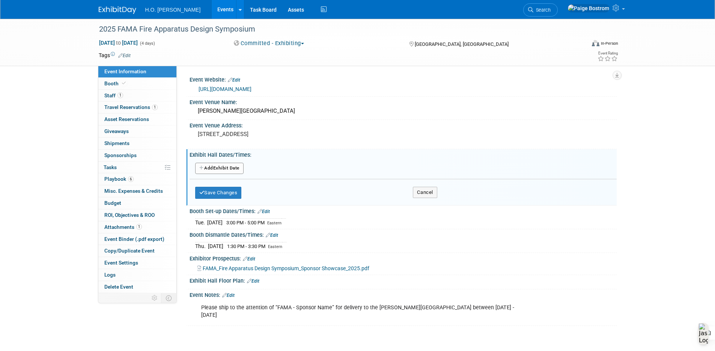
click at [211, 168] on button "Add Another Exhibit Date" at bounding box center [219, 168] width 48 height 11
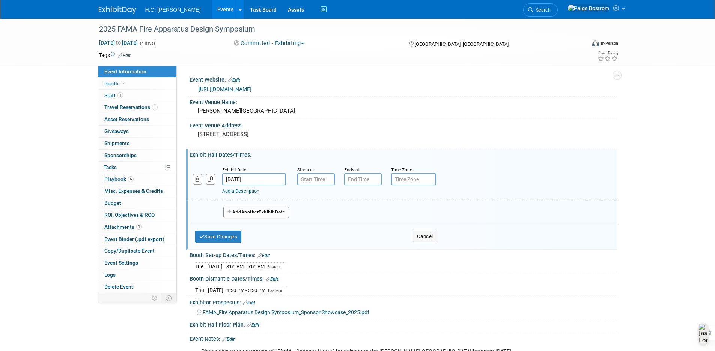
click at [265, 177] on input "[DATE]" at bounding box center [254, 179] width 64 height 12
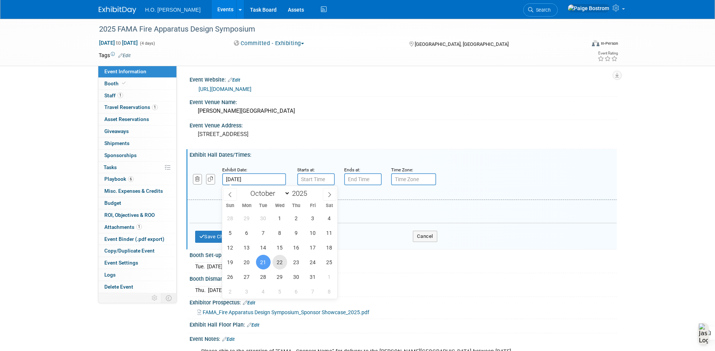
click at [278, 258] on span "22" at bounding box center [280, 262] width 15 height 15
type input "Oct 22, 2025"
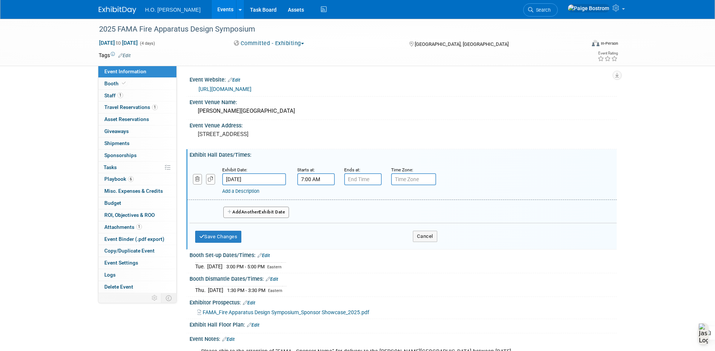
click at [325, 181] on input "7:00 AM" at bounding box center [316, 179] width 38 height 12
click at [320, 194] on span at bounding box center [314, 197] width 13 height 13
click at [317, 195] on span at bounding box center [314, 197] width 13 height 13
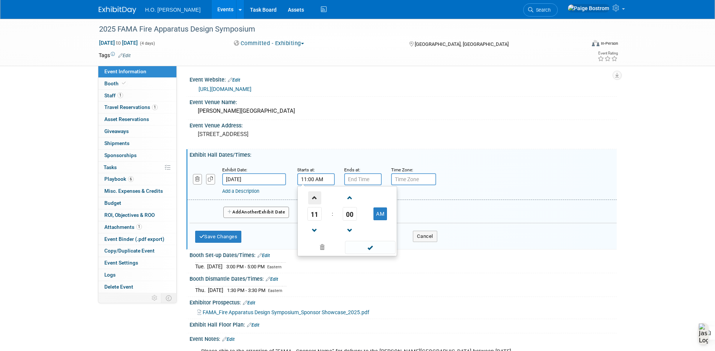
click at [317, 195] on span at bounding box center [314, 197] width 13 height 13
type input "12:00 PM"
click at [370, 247] on span at bounding box center [370, 247] width 51 height 13
click at [361, 182] on input "7:00 PM" at bounding box center [363, 179] width 38 height 12
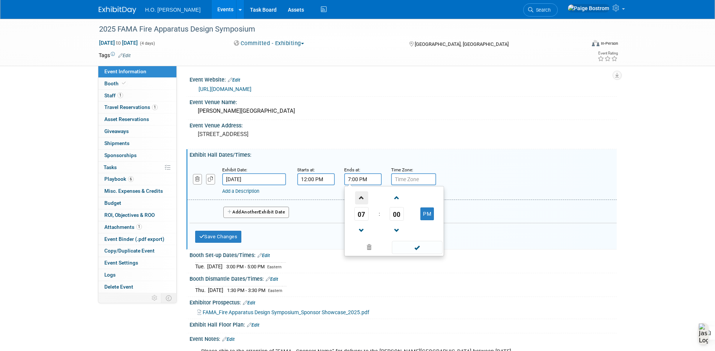
click at [362, 195] on span at bounding box center [361, 197] width 13 height 13
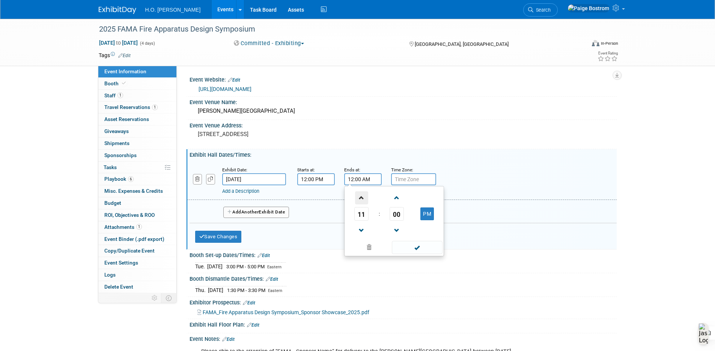
click at [362, 195] on span at bounding box center [361, 197] width 13 height 13
click at [392, 212] on span "00" at bounding box center [397, 214] width 14 height 14
click at [430, 196] on td "15" at bounding box center [430, 198] width 24 height 20
click at [425, 213] on button "AM" at bounding box center [428, 213] width 14 height 13
type input "1:15 PM"
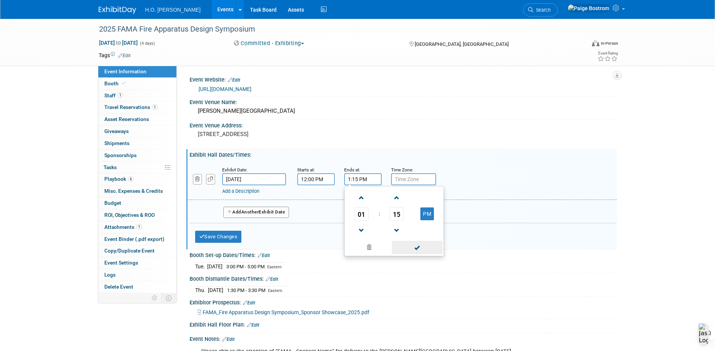
click at [414, 247] on span at bounding box center [417, 247] width 51 height 13
click at [421, 176] on input "text" at bounding box center [413, 179] width 45 height 12
type input "Eastern"
click at [280, 210] on button "Add Another Exhibit Date" at bounding box center [256, 212] width 66 height 11
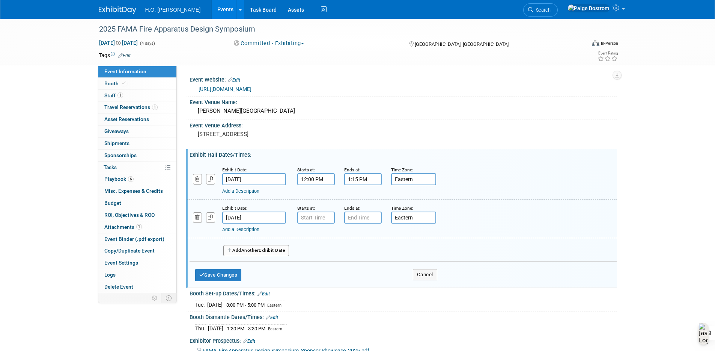
click at [262, 217] on input "Oct 23, 2025" at bounding box center [254, 217] width 64 height 12
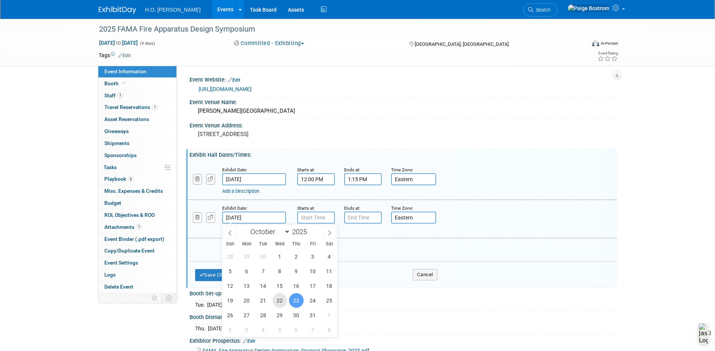
click at [281, 302] on span "22" at bounding box center [280, 300] width 15 height 15
type input "Oct 22, 2025"
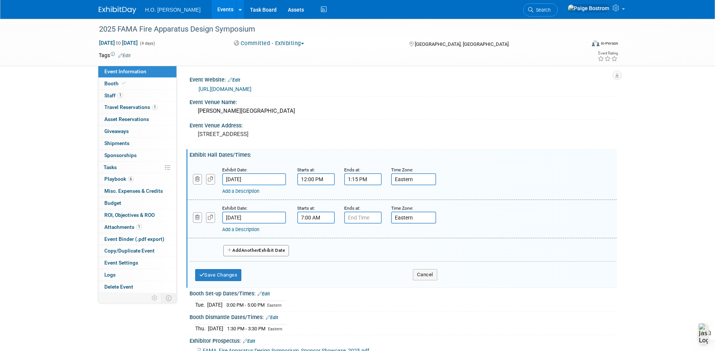
click at [317, 218] on input "7:00 AM" at bounding box center [316, 217] width 38 height 12
click at [315, 253] on span "07" at bounding box center [315, 252] width 14 height 14
click at [310, 258] on td "04" at bounding box center [311, 256] width 24 height 20
click at [349, 251] on span "00" at bounding box center [350, 252] width 14 height 14
click at [365, 259] on td "30" at bounding box center [359, 256] width 24 height 20
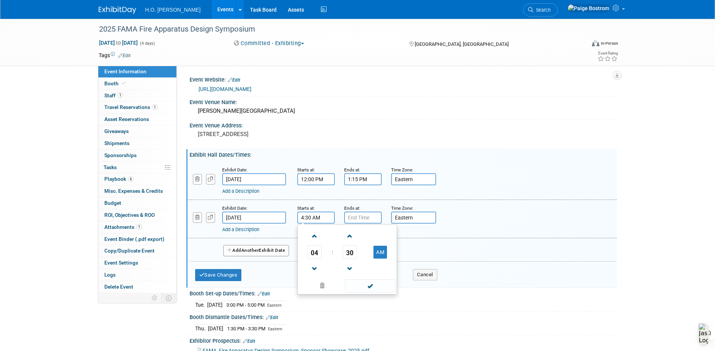
click at [383, 260] on td at bounding box center [381, 268] width 30 height 19
click at [382, 252] on button "AM" at bounding box center [381, 252] width 14 height 13
type input "4:30 PM"
click at [384, 282] on span at bounding box center [370, 285] width 51 height 13
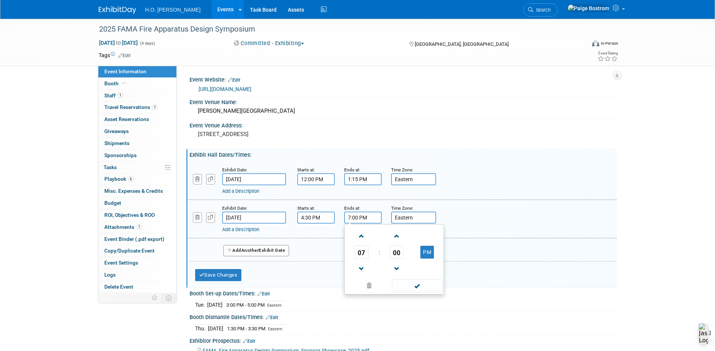
click at [372, 219] on input "7:00 PM" at bounding box center [363, 217] width 38 height 12
click at [361, 252] on span "07" at bounding box center [361, 252] width 14 height 14
click at [385, 259] on td "05" at bounding box center [382, 256] width 24 height 20
click at [397, 252] on span "00" at bounding box center [397, 252] width 14 height 14
click at [411, 257] on td "30" at bounding box center [406, 256] width 24 height 20
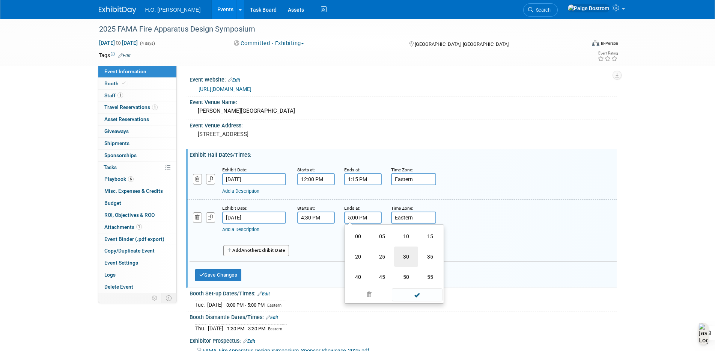
type input "5:30 PM"
click at [427, 282] on span at bounding box center [417, 285] width 51 height 13
click at [257, 252] on span "Another" at bounding box center [250, 249] width 18 height 5
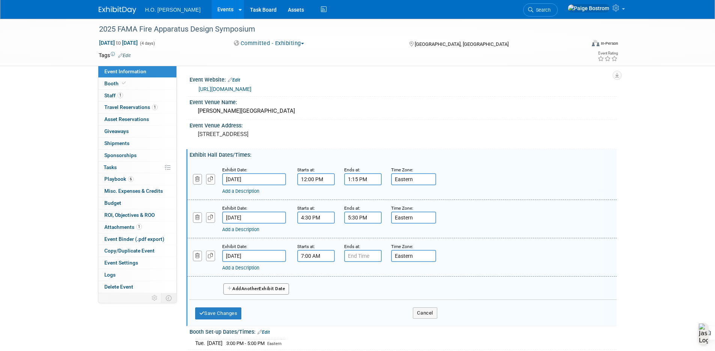
click at [318, 255] on input "7:00 AM" at bounding box center [316, 256] width 38 height 12
click at [316, 287] on span "07" at bounding box center [315, 291] width 14 height 14
click at [311, 315] on td "08" at bounding box center [311, 315] width 24 height 20
click at [348, 293] on span "00" at bounding box center [350, 291] width 14 height 14
click at [359, 291] on td "30" at bounding box center [359, 295] width 24 height 20
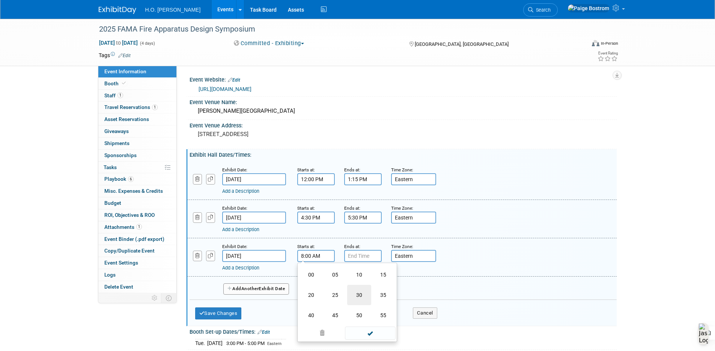
type input "8:30 AM"
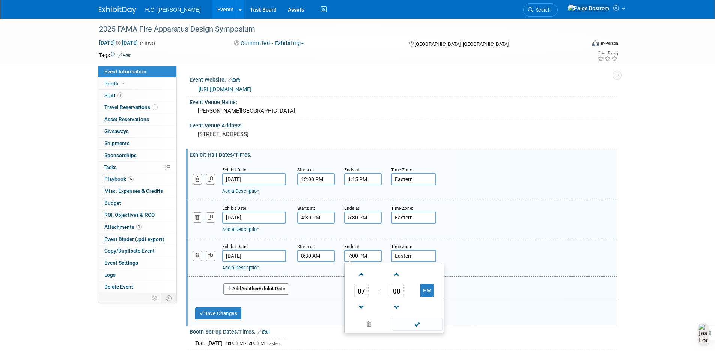
click at [363, 255] on input "7:00 PM" at bounding box center [363, 256] width 38 height 12
click at [363, 275] on span at bounding box center [361, 274] width 13 height 13
click at [431, 287] on button "PM" at bounding box center [428, 290] width 14 height 13
type input "9:00 AM"
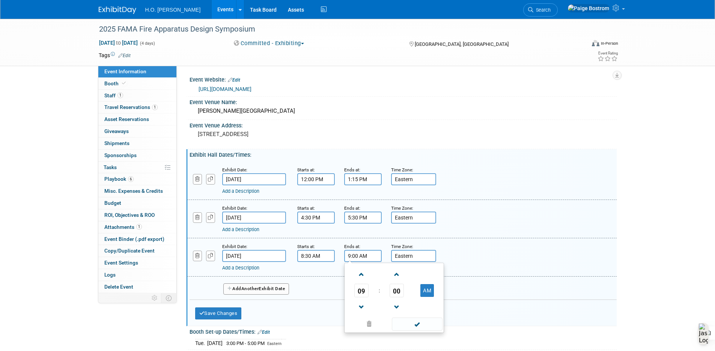
drag, startPoint x: 424, startPoint y: 321, endPoint x: 427, endPoint y: 305, distance: 16.4
click at [425, 321] on span at bounding box center [417, 323] width 51 height 13
click at [272, 289] on button "Add Another Exhibit Date" at bounding box center [256, 288] width 66 height 11
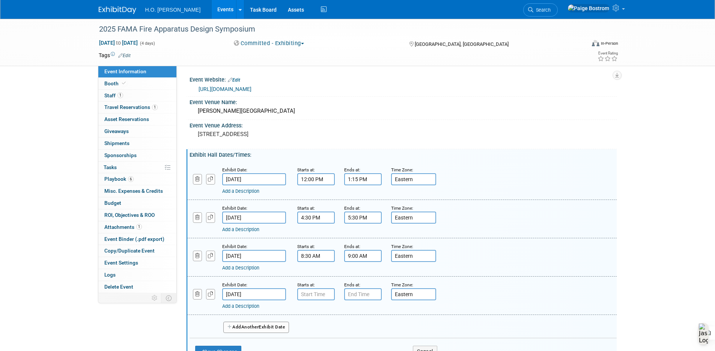
click at [250, 294] on input "[DATE]" at bounding box center [254, 294] width 64 height 12
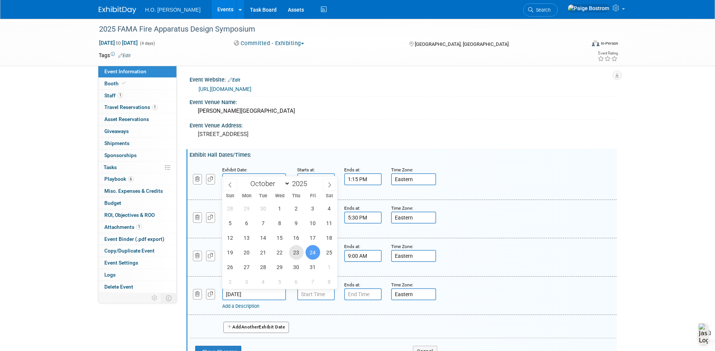
click at [297, 252] on span "23" at bounding box center [296, 252] width 15 height 15
type input "Oct 23, 2025"
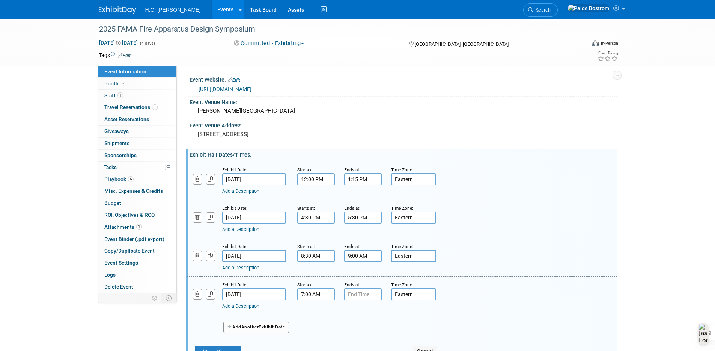
click at [314, 294] on input "7:00 AM" at bounding box center [316, 294] width 38 height 12
click at [317, 315] on span at bounding box center [314, 312] width 13 height 13
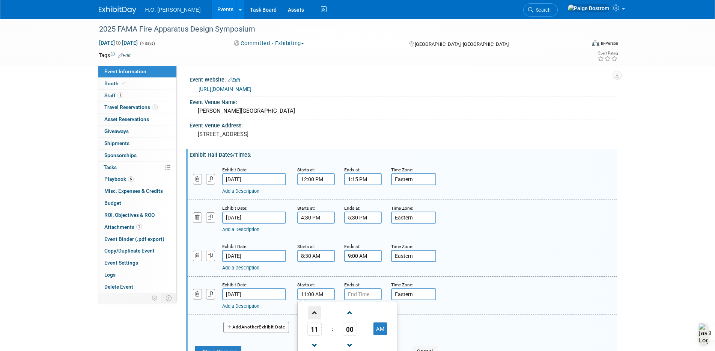
click at [317, 315] on span at bounding box center [314, 312] width 13 height 13
type input "12:00 PM"
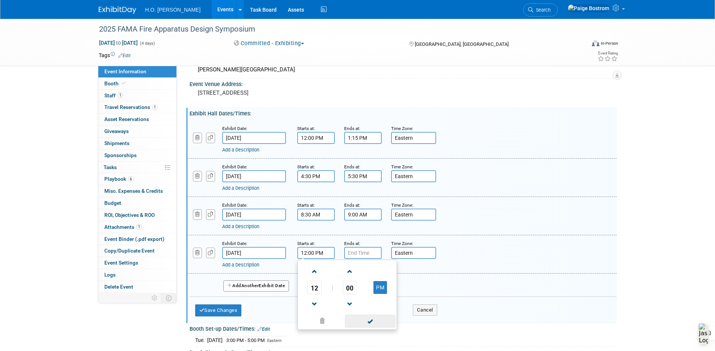
scroll to position [54, 0]
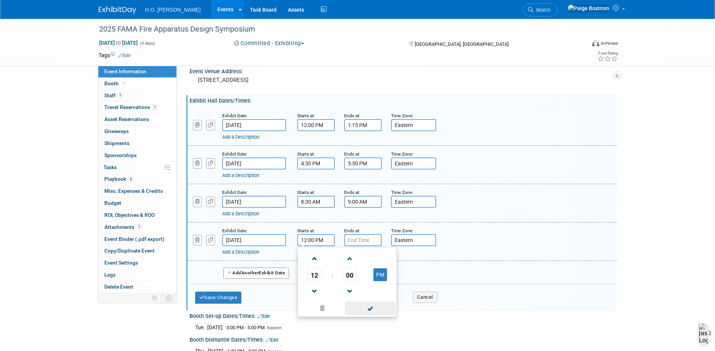
click at [375, 311] on span at bounding box center [370, 308] width 51 height 13
click at [372, 240] on input "7:00 PM" at bounding box center [363, 240] width 38 height 12
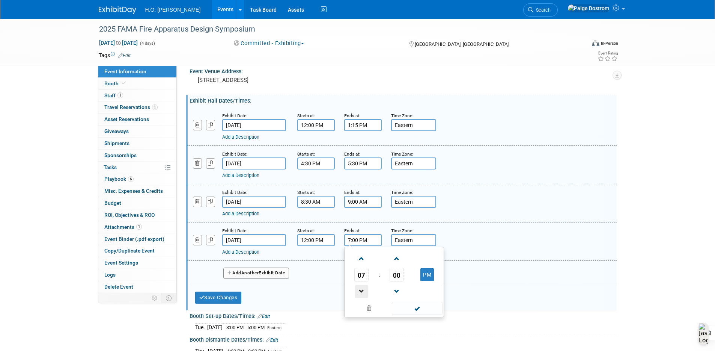
click at [360, 289] on span at bounding box center [361, 291] width 13 height 13
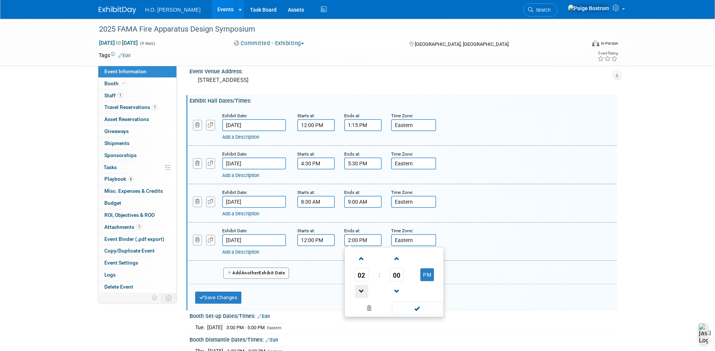
click at [360, 289] on span at bounding box center [361, 291] width 13 height 13
click at [395, 274] on span "00" at bounding box center [397, 275] width 14 height 14
click at [427, 260] on td "15" at bounding box center [430, 259] width 24 height 20
type input "1:15 PM"
click at [409, 309] on span at bounding box center [417, 308] width 51 height 13
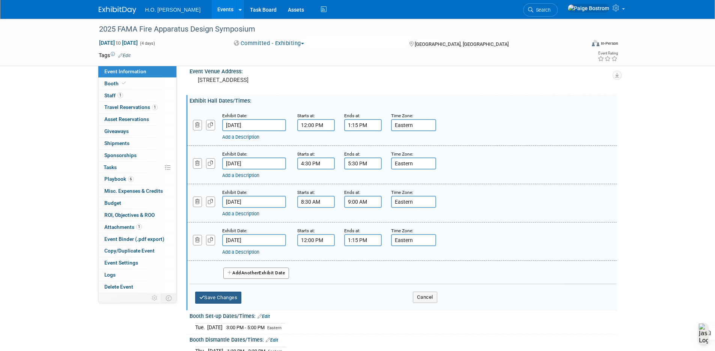
click at [234, 296] on button "Save Changes" at bounding box center [218, 297] width 47 height 12
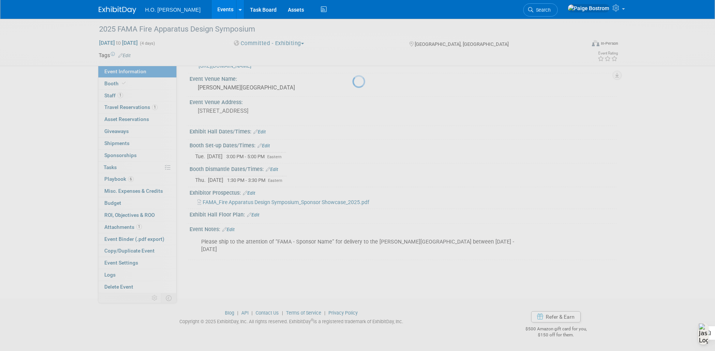
scroll to position [23, 0]
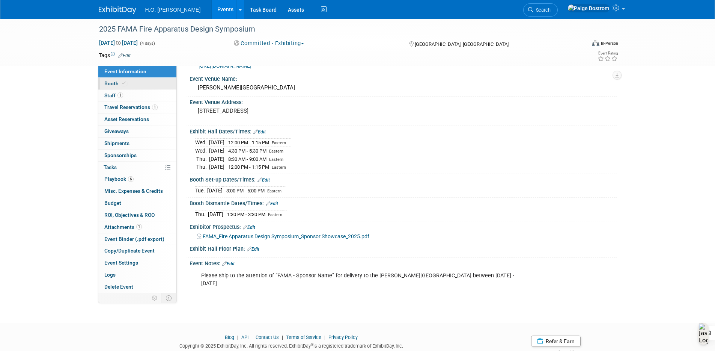
click at [121, 81] on span at bounding box center [124, 83] width 7 height 6
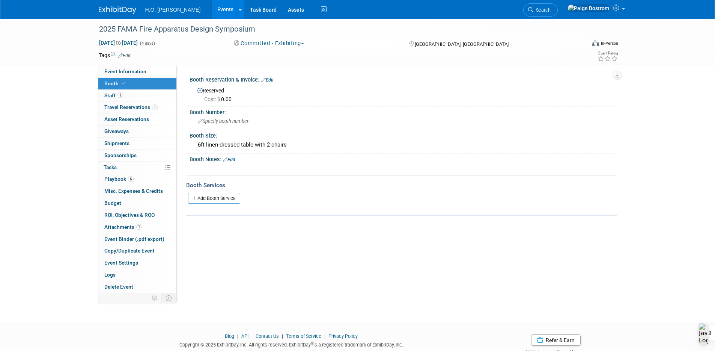
click at [269, 78] on link "Edit" at bounding box center [267, 79] width 12 height 5
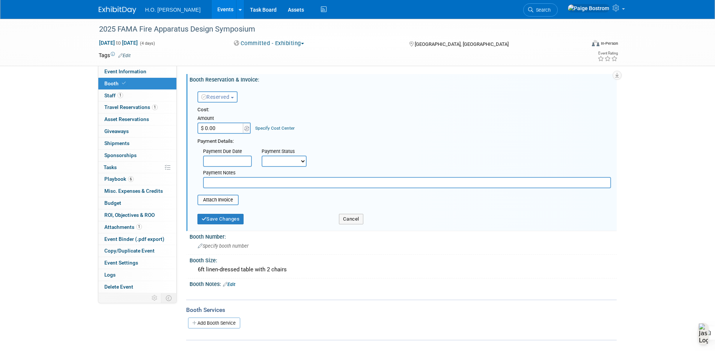
click at [238, 130] on input "$ 0.00" at bounding box center [221, 127] width 47 height 11
type input "$ 3,000.00"
click at [257, 183] on input "text" at bounding box center [407, 182] width 408 height 11
type input "Bronze sponsorship"
drag, startPoint x: 231, startPoint y: 218, endPoint x: 273, endPoint y: 217, distance: 41.7
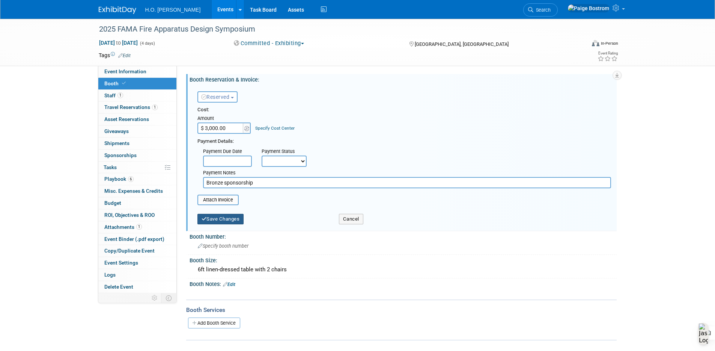
click at [231, 218] on button "Save Changes" at bounding box center [221, 219] width 47 height 11
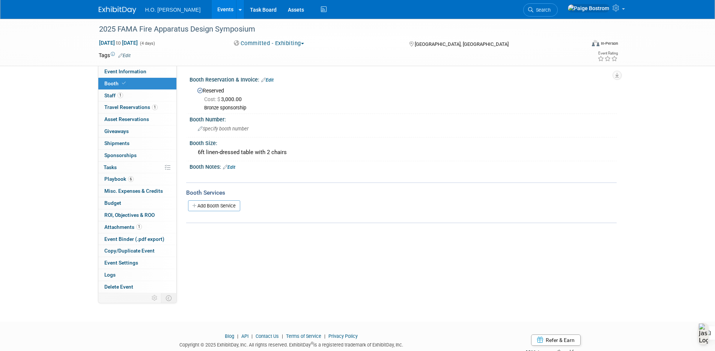
click at [349, 268] on div "Event Website: Edit https://www.eventbrite.com/e/fama-fire-apparatus-design-sym…" at bounding box center [397, 179] width 440 height 227
drag, startPoint x: 204, startPoint y: 11, endPoint x: 207, endPoint y: 20, distance: 10.0
click at [212, 11] on link "Events" at bounding box center [225, 9] width 27 height 19
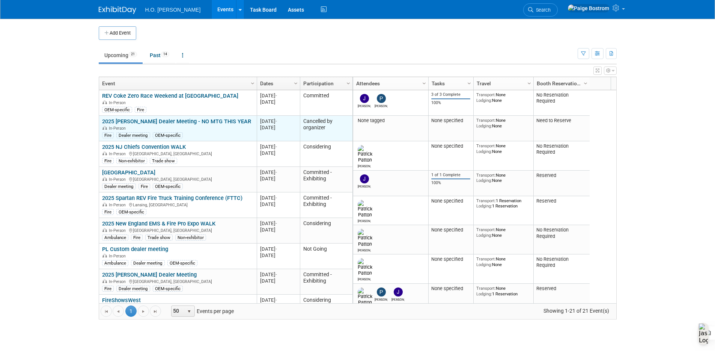
click at [220, 123] on link "2025 [PERSON_NAME] Dealer Meeting - NO MTG THIS YEAR" at bounding box center [176, 121] width 149 height 7
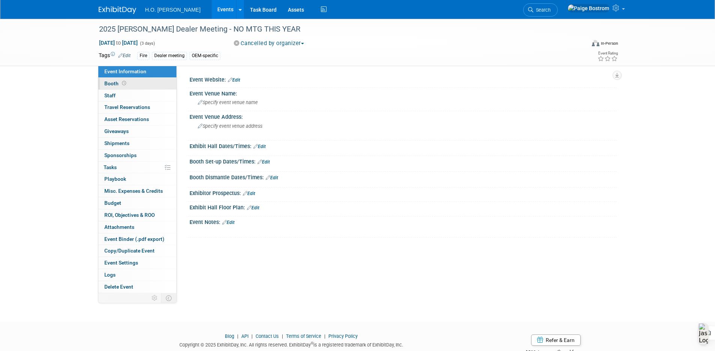
click at [122, 81] on icon at bounding box center [124, 83] width 4 height 4
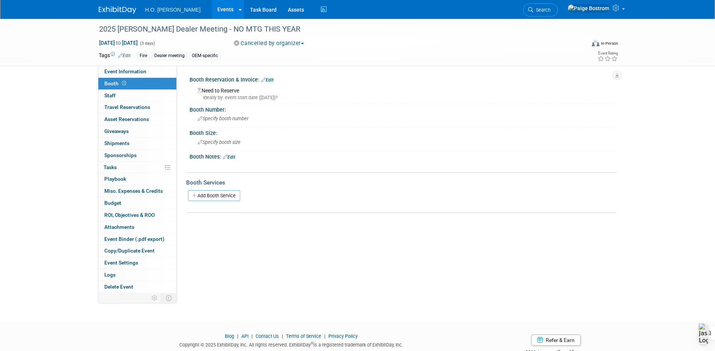
click at [272, 80] on link "Edit" at bounding box center [267, 79] width 12 height 5
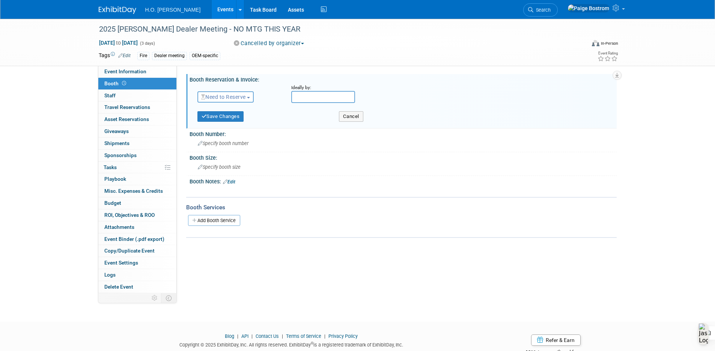
click at [240, 100] on button "Need to Reserve" at bounding box center [226, 96] width 57 height 11
click at [235, 130] on link "No Reservation Required" at bounding box center [238, 130] width 80 height 11
click at [225, 119] on button "Save Changes" at bounding box center [221, 116] width 47 height 11
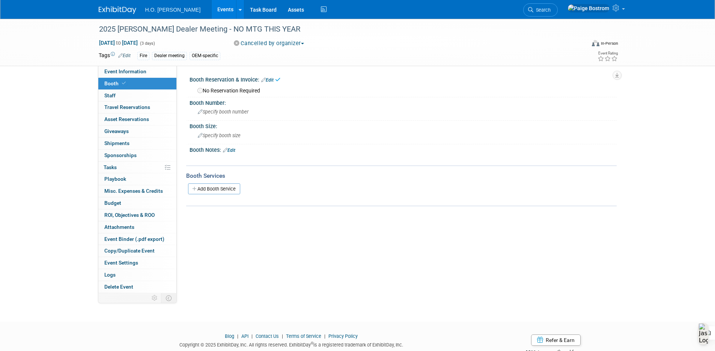
click at [212, 6] on link "Events" at bounding box center [225, 9] width 27 height 19
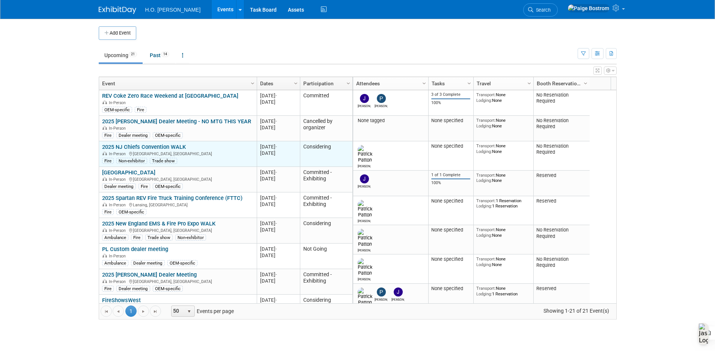
click at [330, 153] on td "Considering" at bounding box center [326, 154] width 53 height 26
click at [176, 145] on link "2025 NJ Chiefs Convention WALK" at bounding box center [144, 146] width 84 height 7
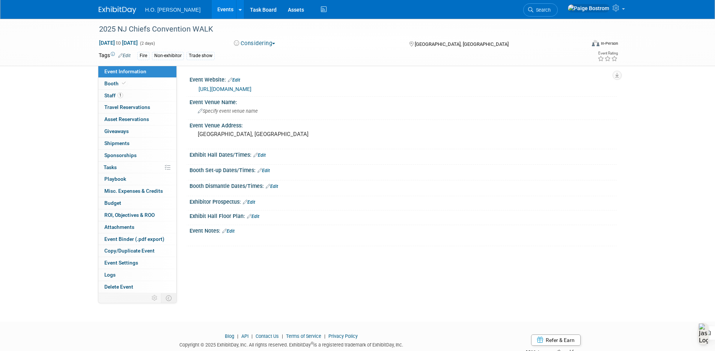
click at [265, 40] on button "Considering" at bounding box center [254, 43] width 47 height 8
click at [338, 32] on div "2025 NJ Chiefs Convention WALK" at bounding box center [336, 30] width 478 height 14
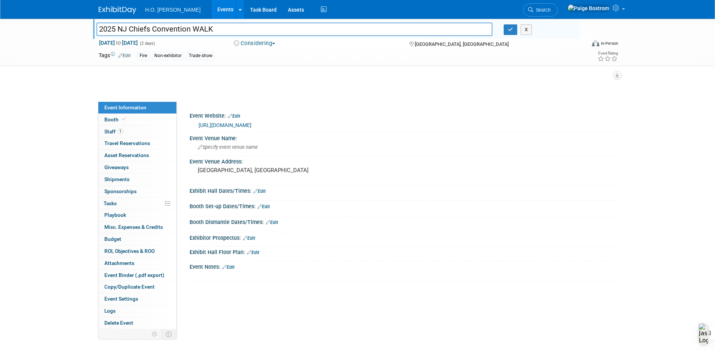
click at [212, 8] on link "Events" at bounding box center [225, 9] width 27 height 19
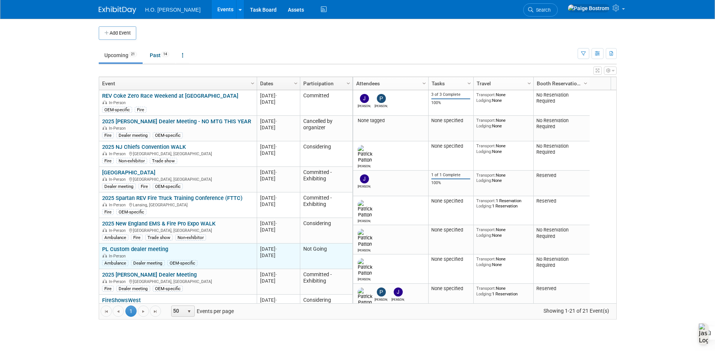
scroll to position [45, 0]
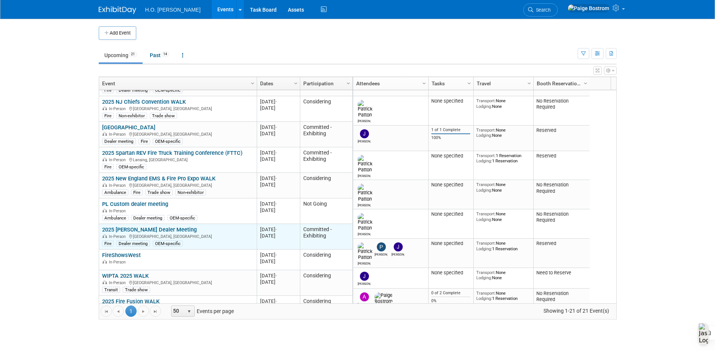
click at [150, 226] on link "2025 [PERSON_NAME] Dealer Meeting" at bounding box center [149, 229] width 95 height 7
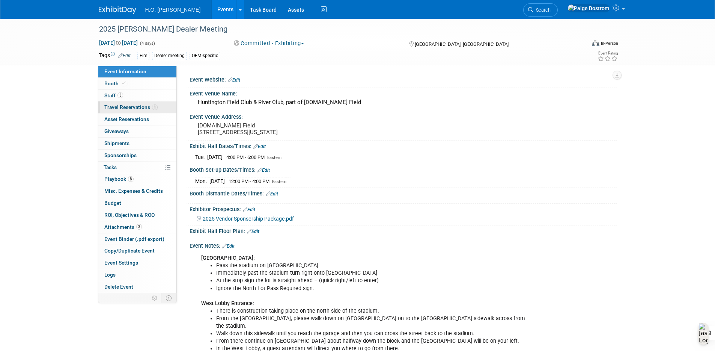
click at [142, 110] on link "1 Travel Reservations 1" at bounding box center [137, 107] width 78 height 12
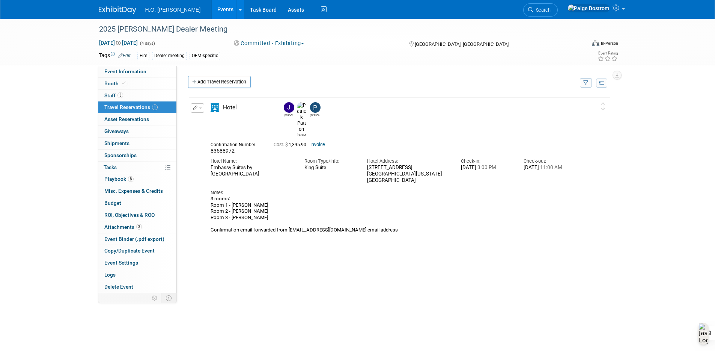
click at [212, 10] on link "Events" at bounding box center [225, 9] width 27 height 19
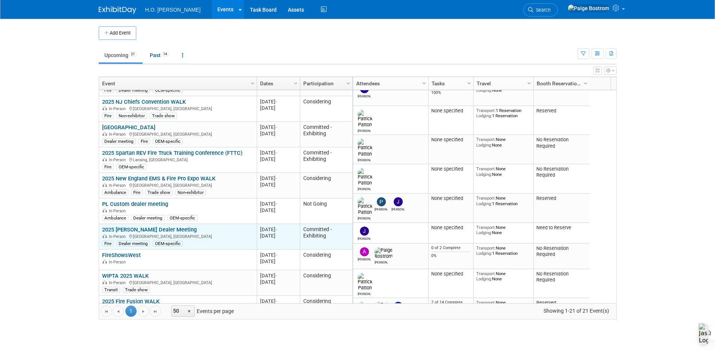
scroll to position [90, 0]
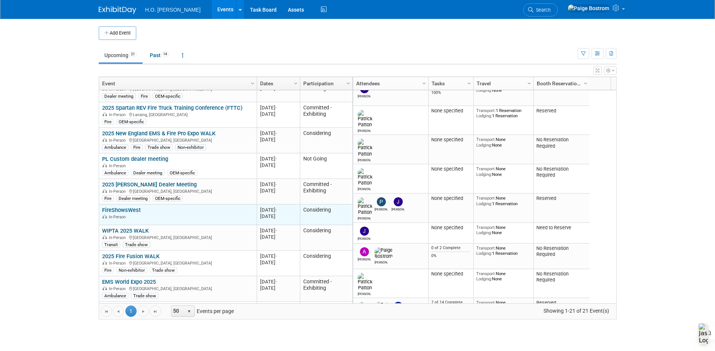
click at [129, 209] on link "FireShowsWest" at bounding box center [121, 210] width 39 height 7
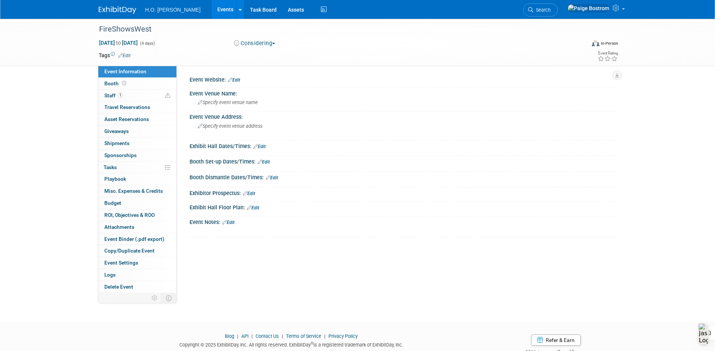
click at [127, 56] on link "Edit" at bounding box center [124, 55] width 12 height 5
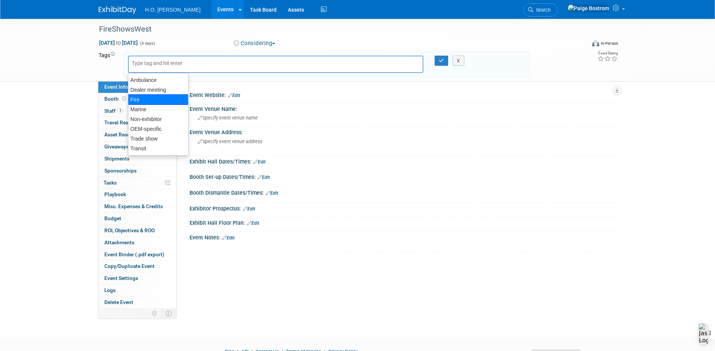
click at [136, 97] on div "Fire" at bounding box center [158, 99] width 60 height 11
type input "Fire"
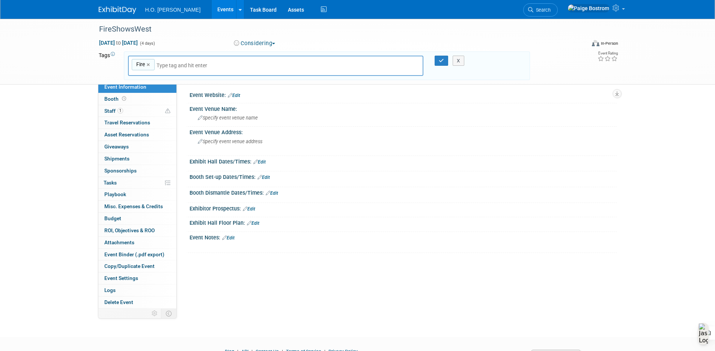
click at [446, 61] on div "X" at bounding box center [462, 61] width 34 height 11
click at [442, 61] on icon "button" at bounding box center [441, 60] width 5 height 5
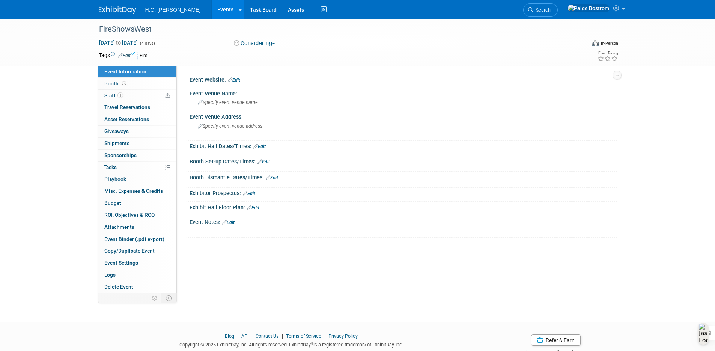
click at [212, 8] on link "Events" at bounding box center [225, 9] width 27 height 19
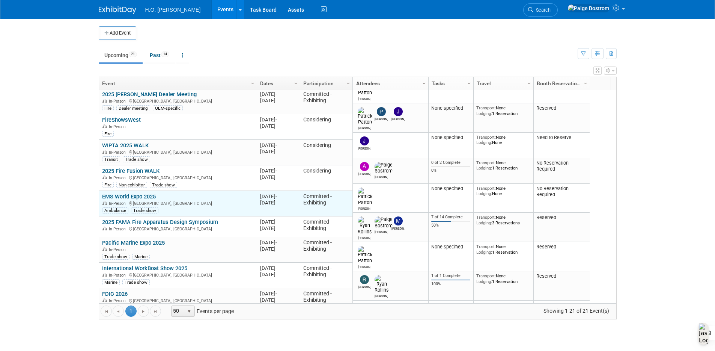
scroll to position [225, 0]
